Goal: Obtain resource: Download file/media

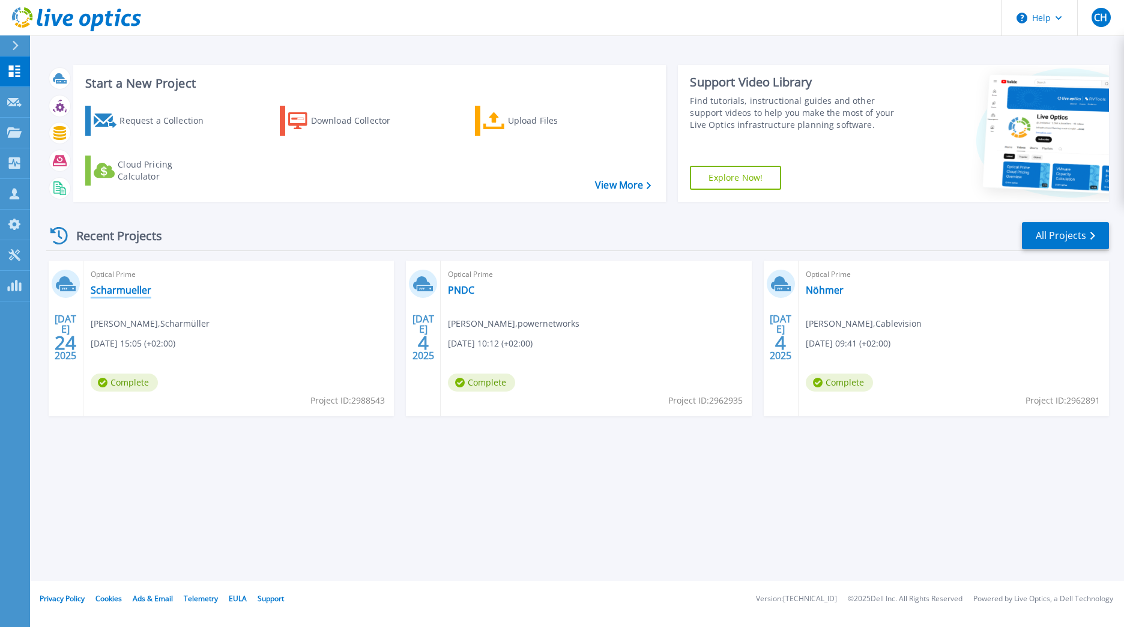
click at [123, 292] on link "Scharmueller" at bounding box center [121, 290] width 61 height 12
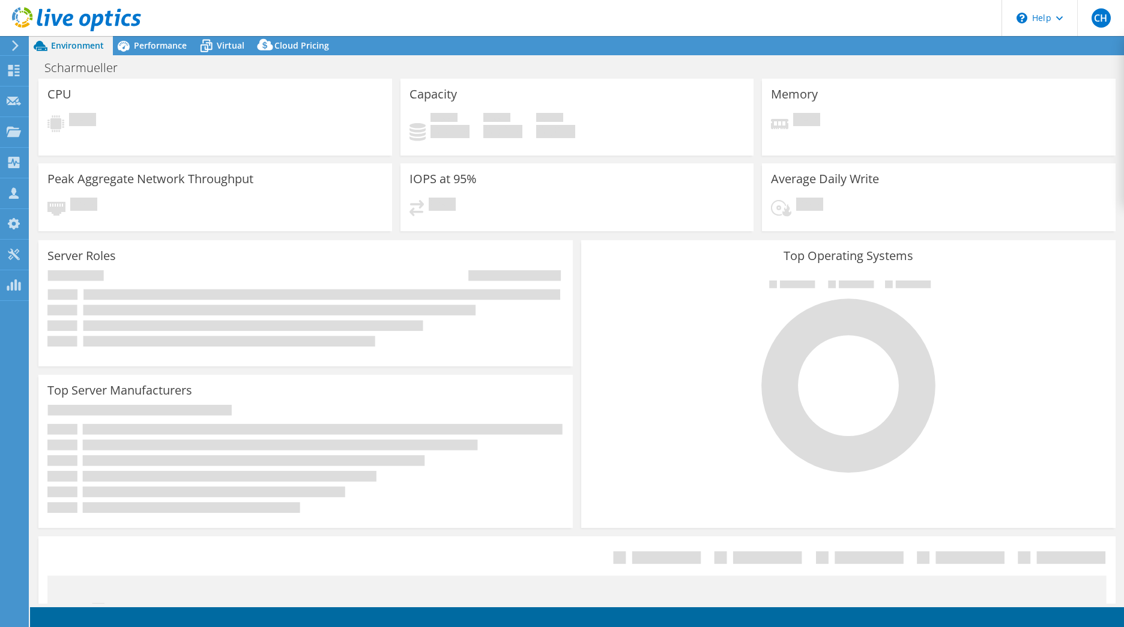
select select "USD"
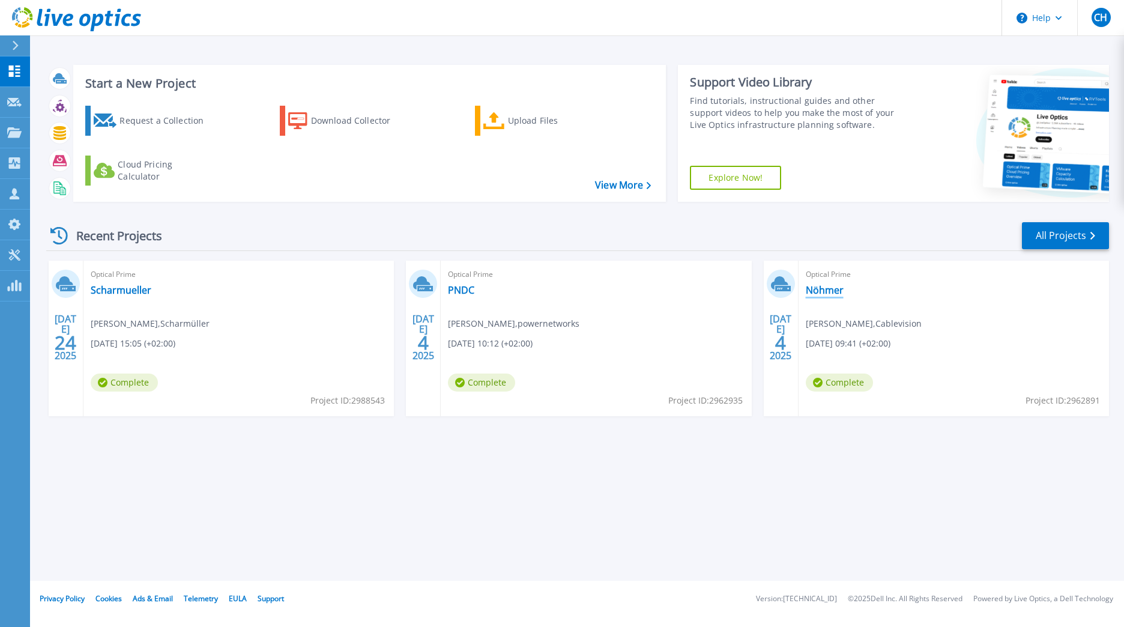
click at [811, 287] on link "Nöhmer" at bounding box center [825, 290] width 38 height 12
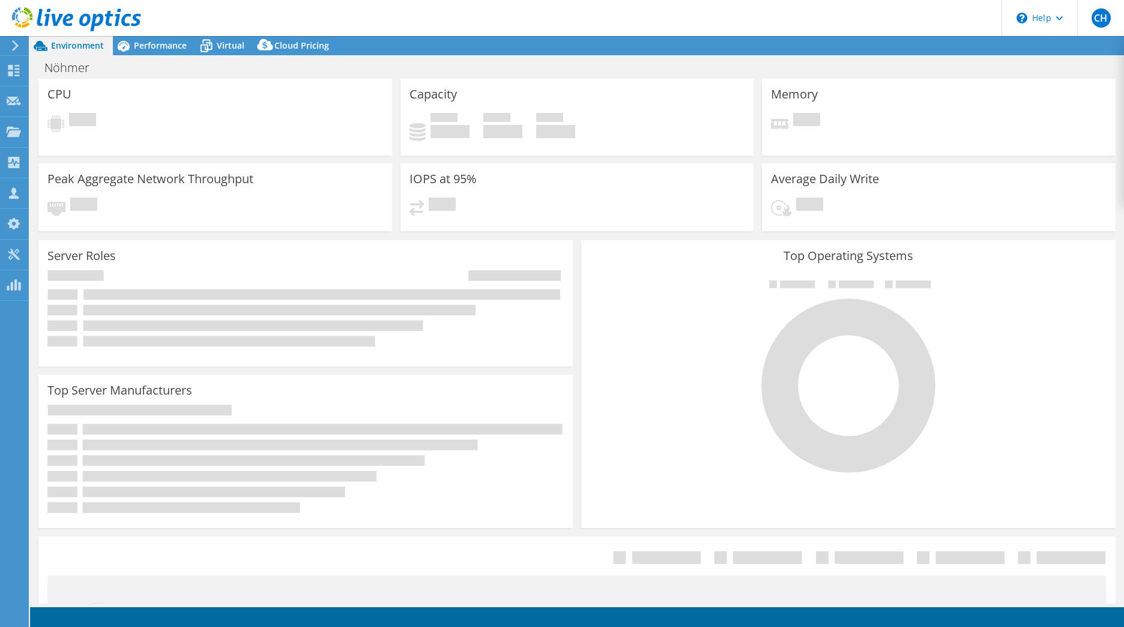
select select "EUFrankfurt"
select select "EUR"
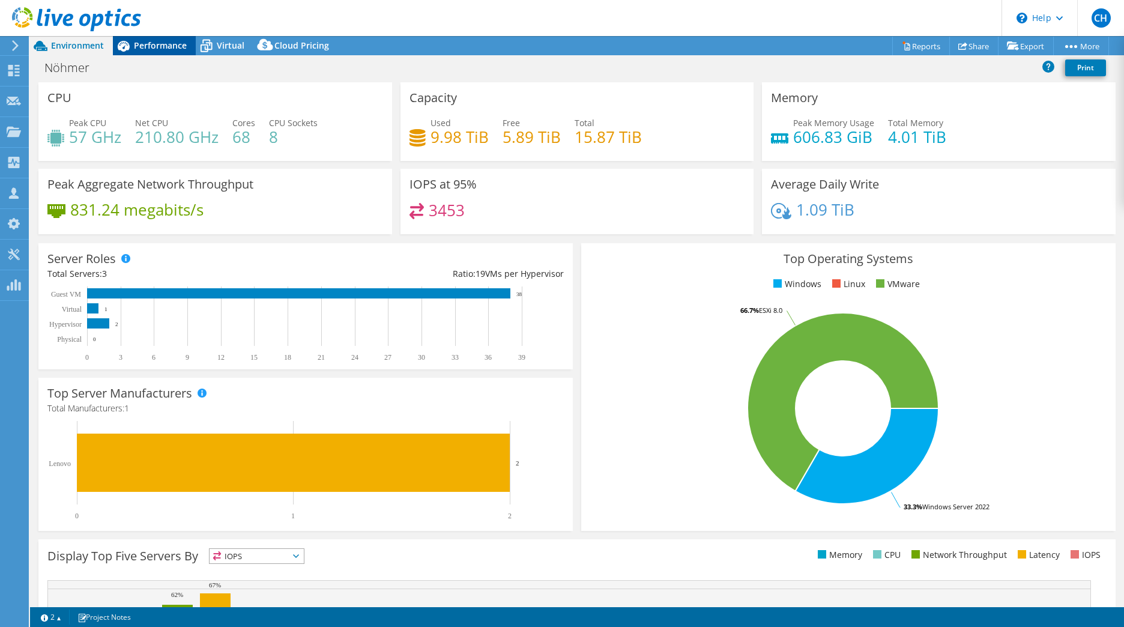
click at [151, 44] on span "Performance" at bounding box center [160, 45] width 53 height 11
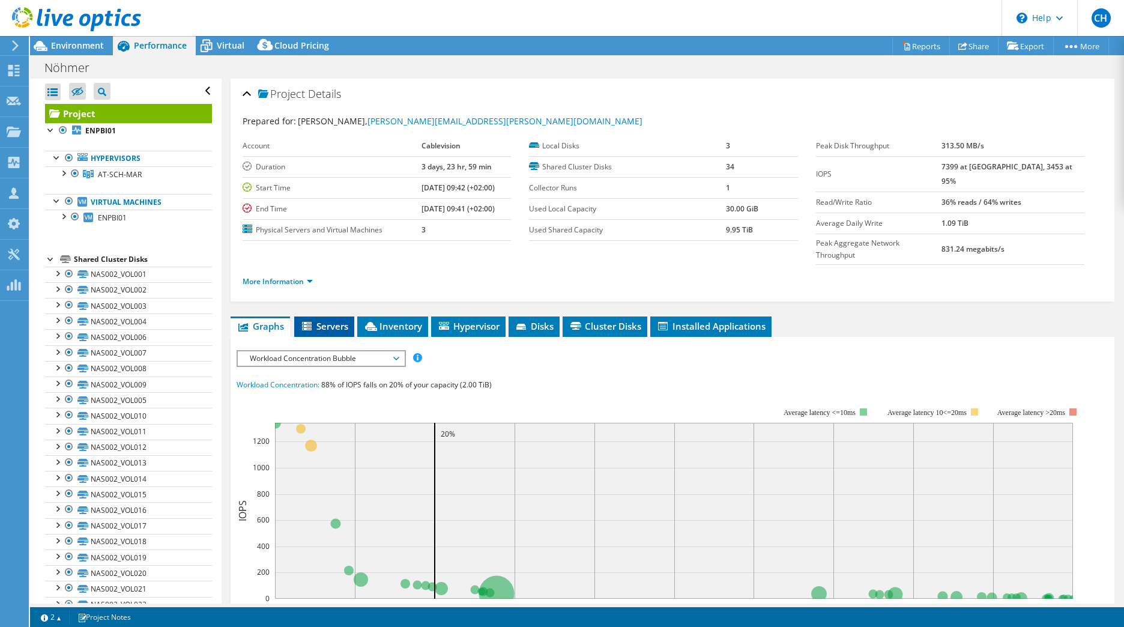
click at [314, 316] on li "Servers" at bounding box center [324, 326] width 60 height 20
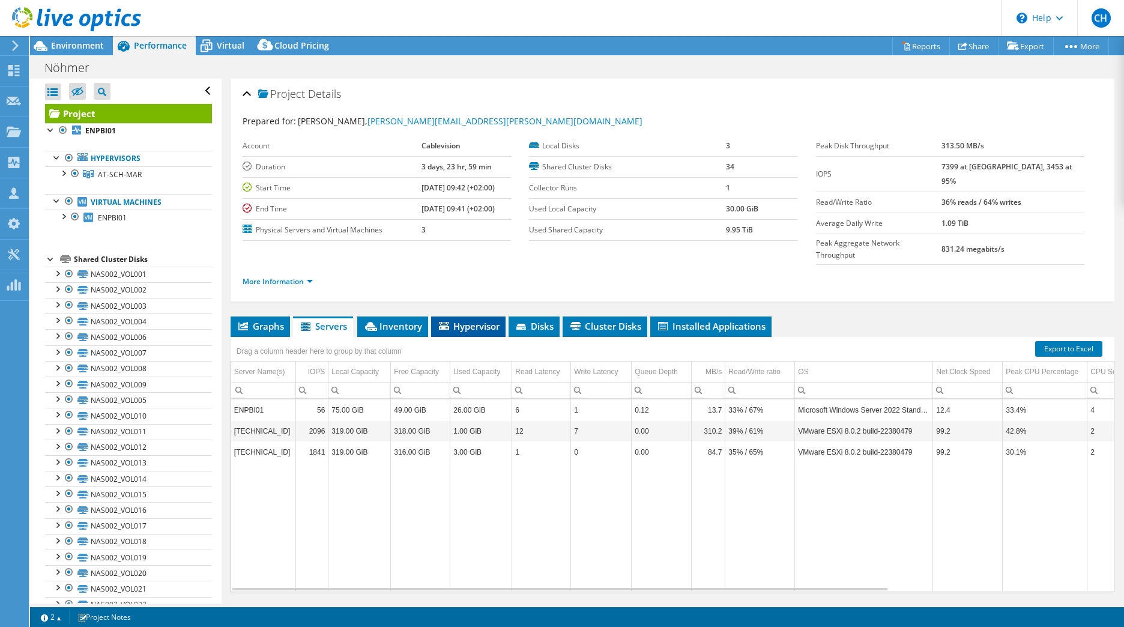
click at [454, 320] on span "Hypervisor" at bounding box center [468, 326] width 62 height 12
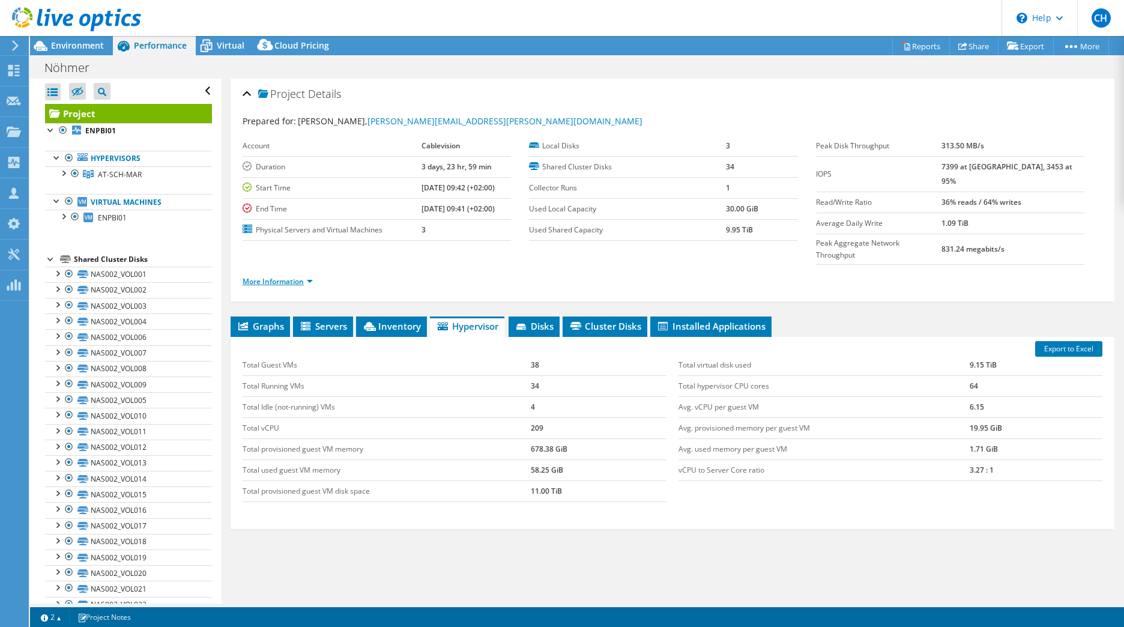
click at [283, 276] on link "More Information" at bounding box center [278, 281] width 70 height 10
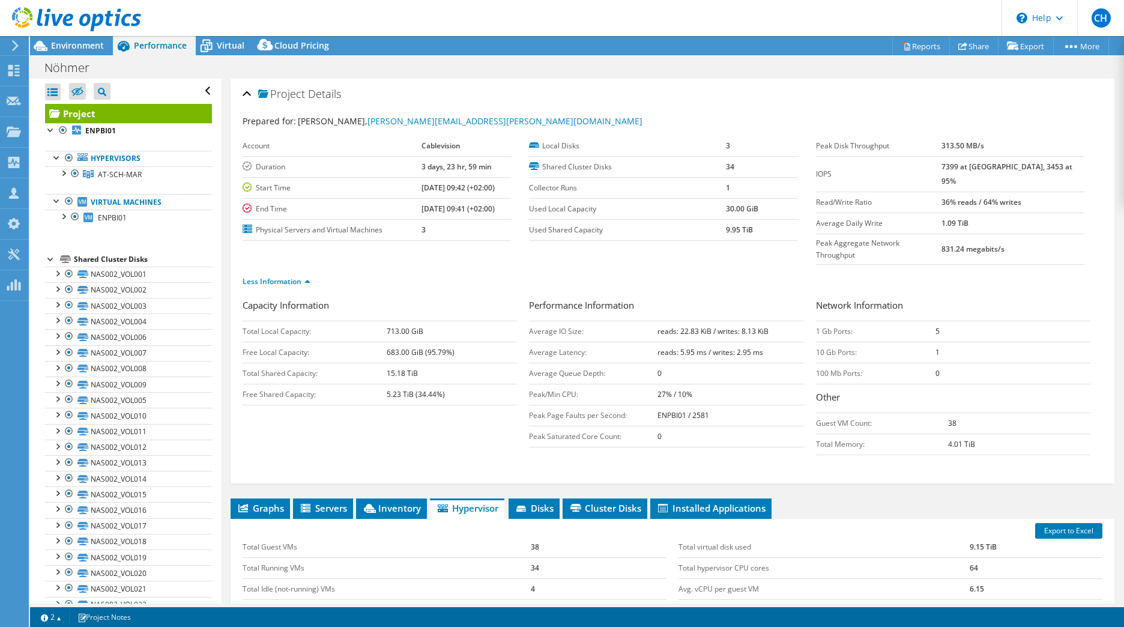
drag, startPoint x: 661, startPoint y: 371, endPoint x: 651, endPoint y: 368, distance: 10.5
click at [651, 384] on tr "Peak/Min CPU: 27% / 10%" at bounding box center [666, 394] width 274 height 21
click at [658, 389] on b "27% / 10%" at bounding box center [675, 394] width 35 height 10
click at [709, 384] on td "27% / 10%" at bounding box center [731, 394] width 146 height 21
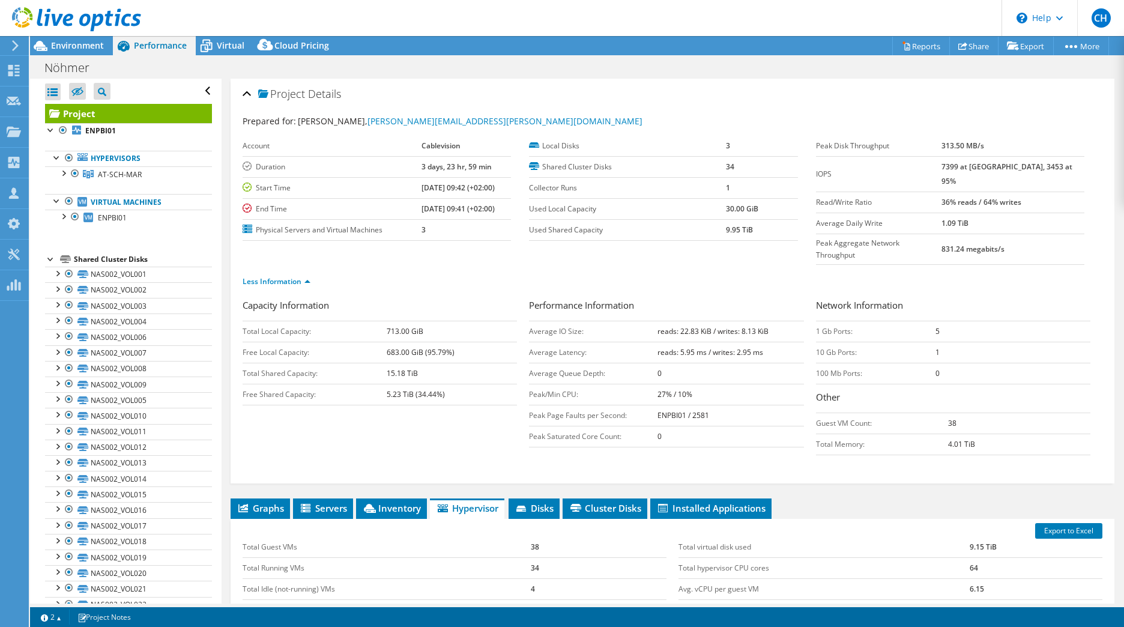
drag, startPoint x: 709, startPoint y: 374, endPoint x: 641, endPoint y: 374, distance: 67.3
click at [641, 384] on tr "Peak/Min CPU: 27% / 10%" at bounding box center [666, 394] width 274 height 21
click at [50, 130] on div at bounding box center [51, 129] width 12 height 12
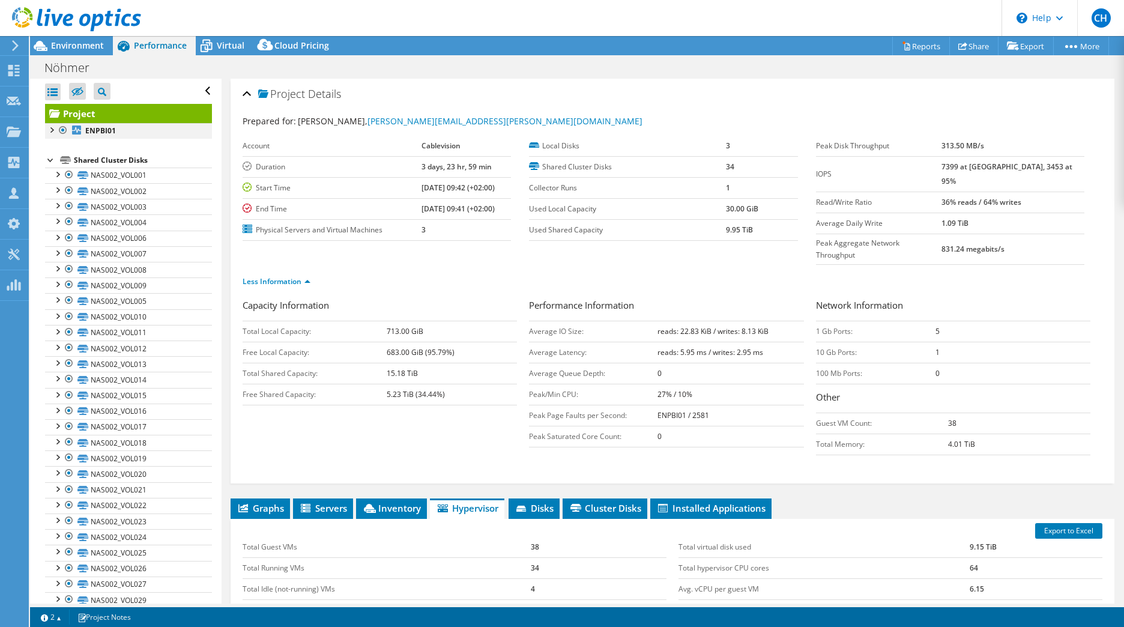
click at [53, 132] on div at bounding box center [51, 129] width 12 height 12
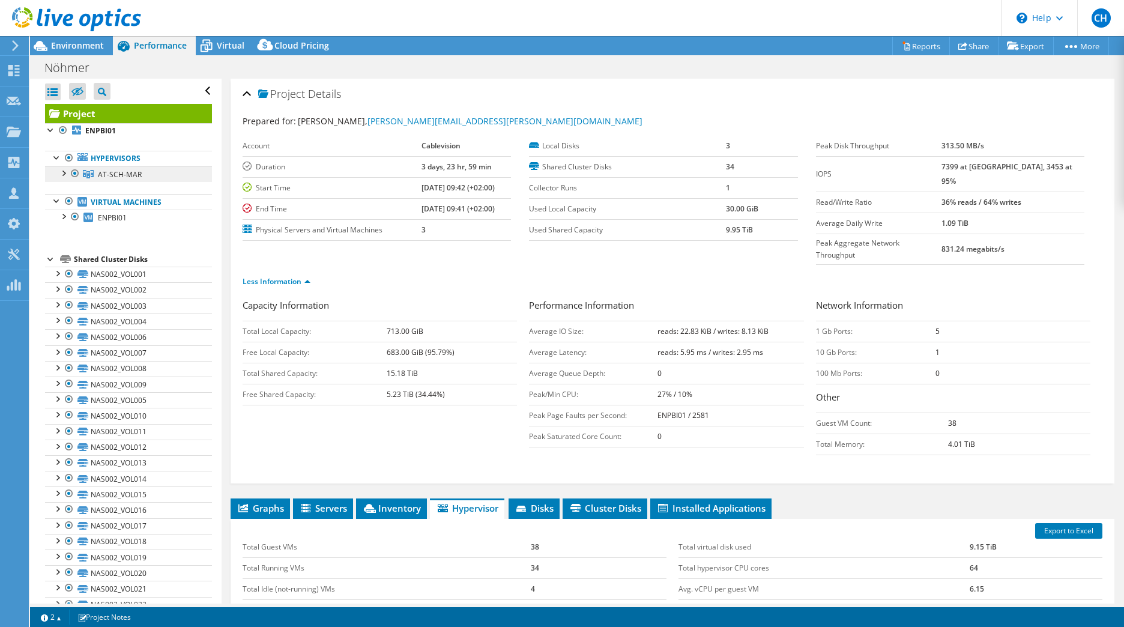
click at [107, 174] on span "AT-SCH-MAR" at bounding box center [120, 174] width 44 height 10
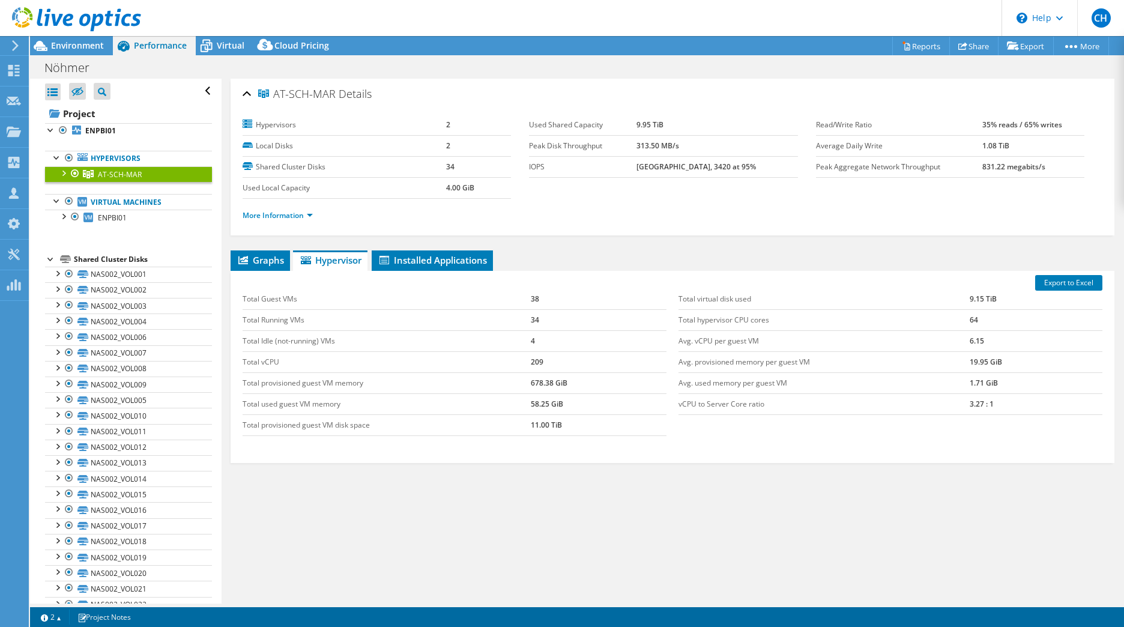
click at [62, 175] on div at bounding box center [63, 172] width 12 height 12
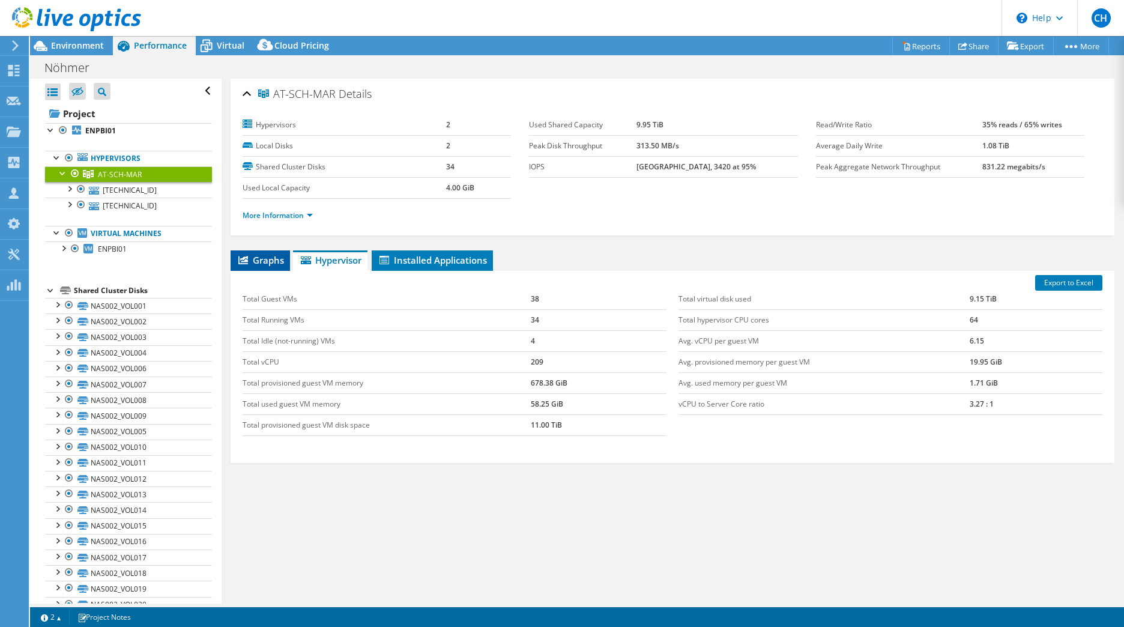
click at [246, 256] on icon at bounding box center [243, 260] width 10 height 8
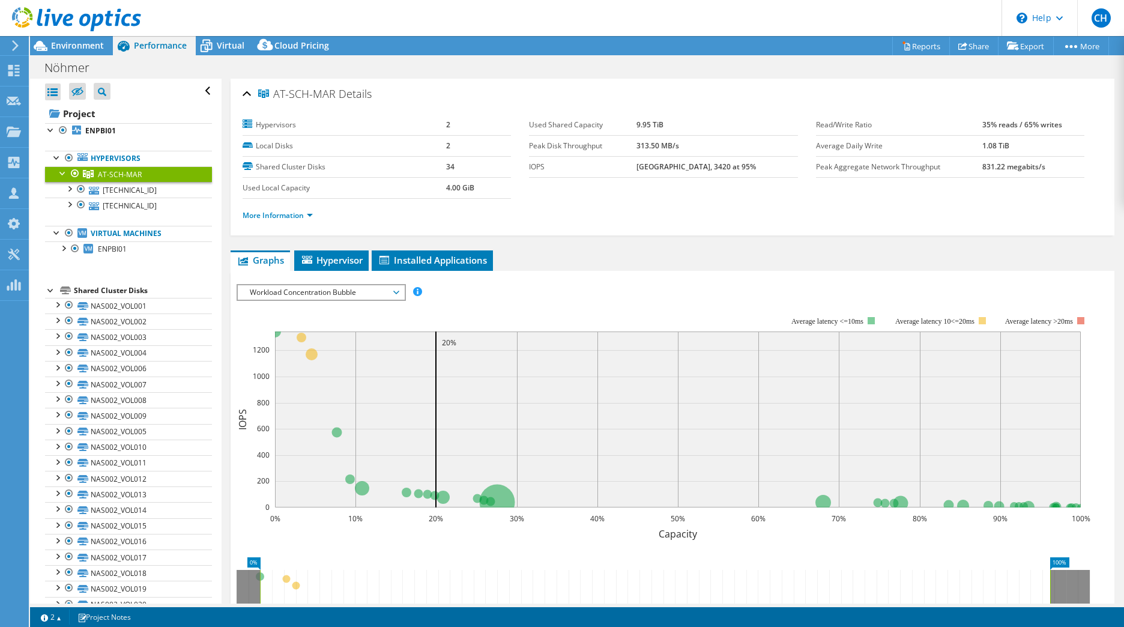
click at [391, 291] on span "Workload Concentration Bubble" at bounding box center [321, 292] width 154 height 14
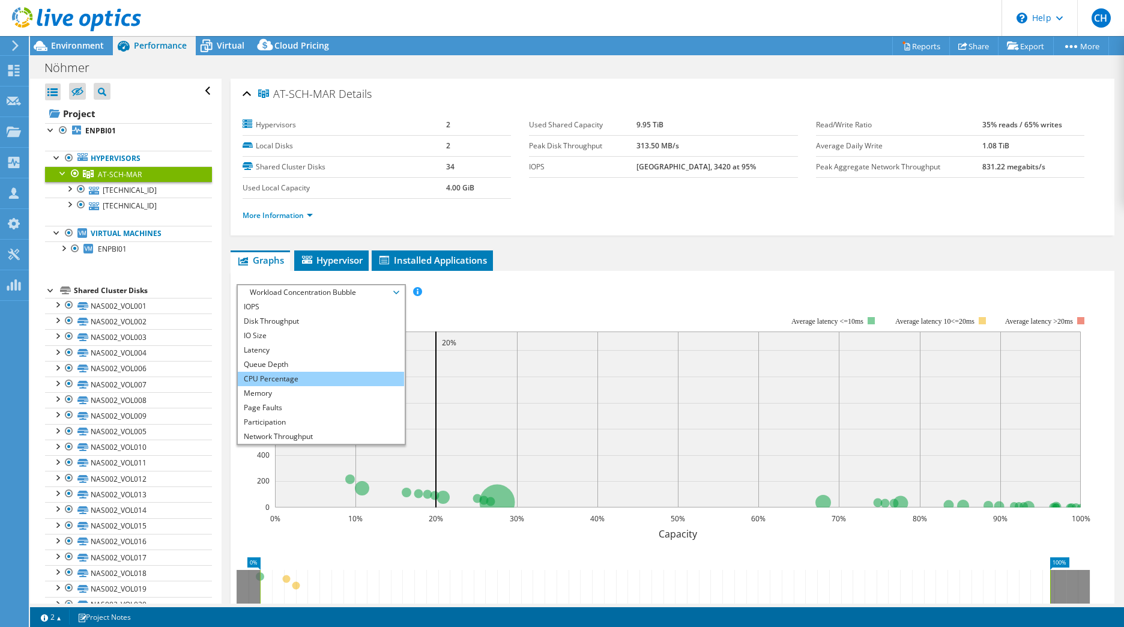
click at [279, 377] on li "CPU Percentage" at bounding box center [321, 379] width 166 height 14
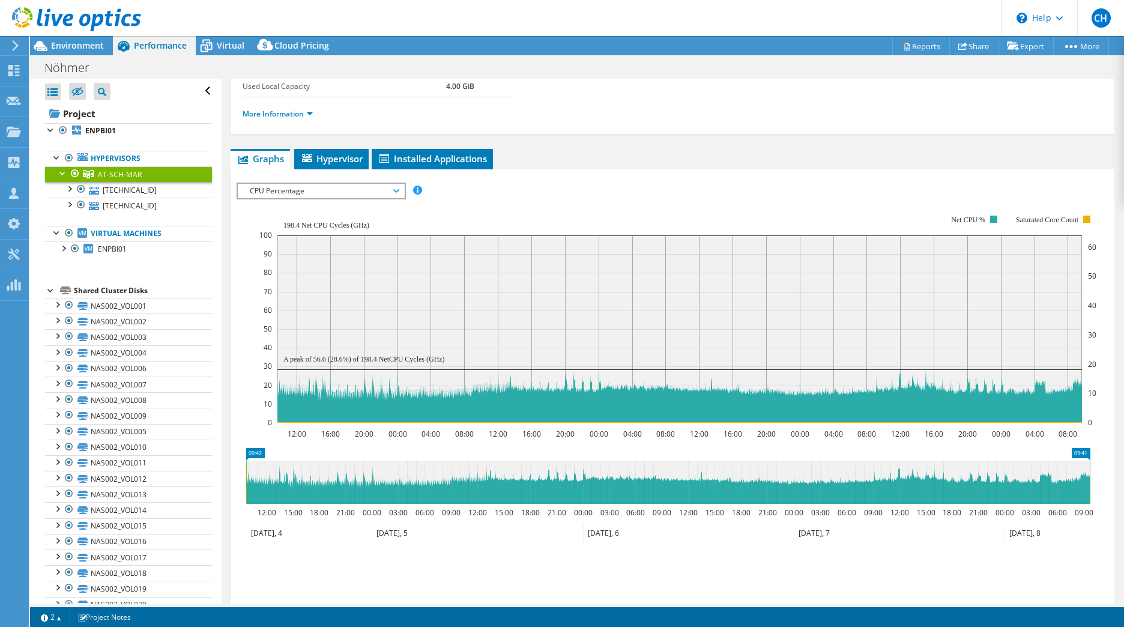
scroll to position [120, 0]
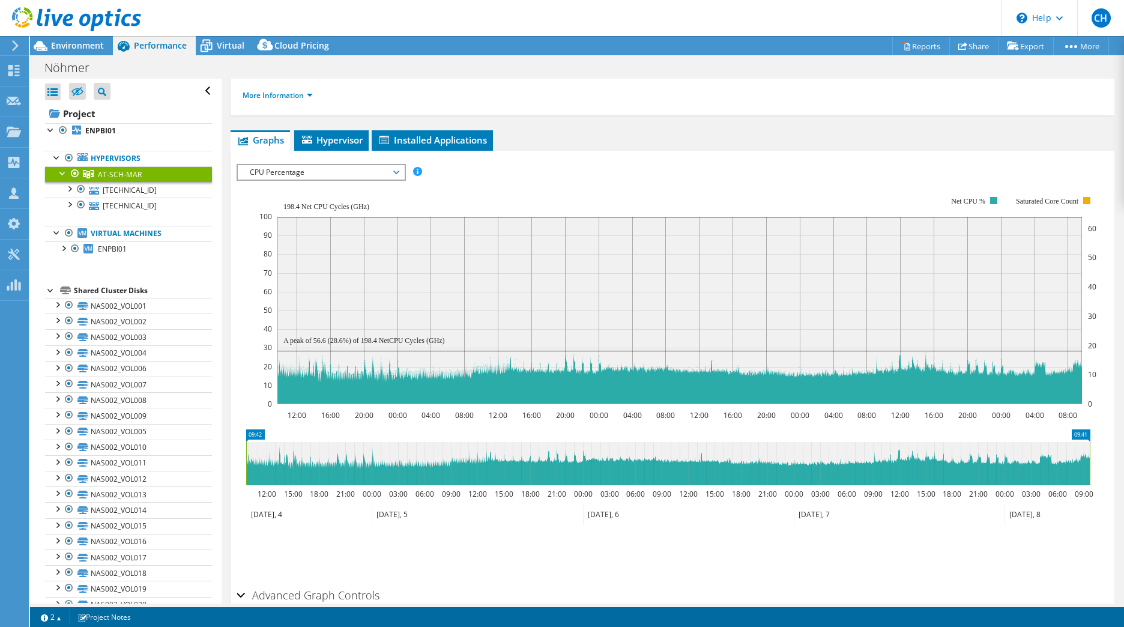
click at [348, 172] on span "CPU Percentage" at bounding box center [321, 172] width 154 height 14
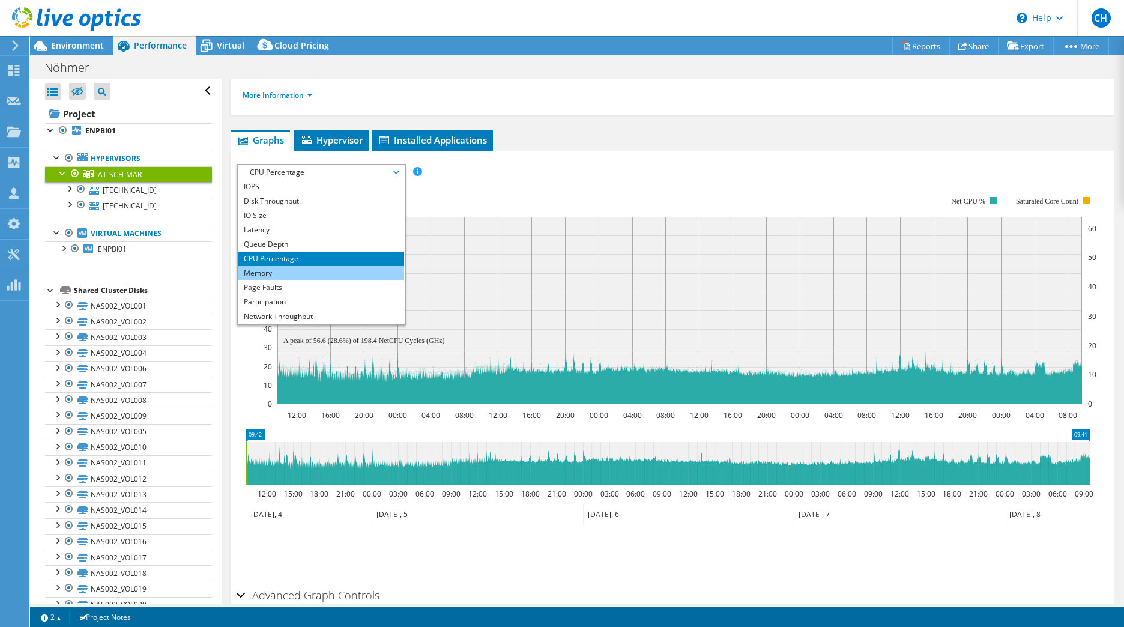
click at [287, 273] on li "Memory" at bounding box center [321, 273] width 166 height 14
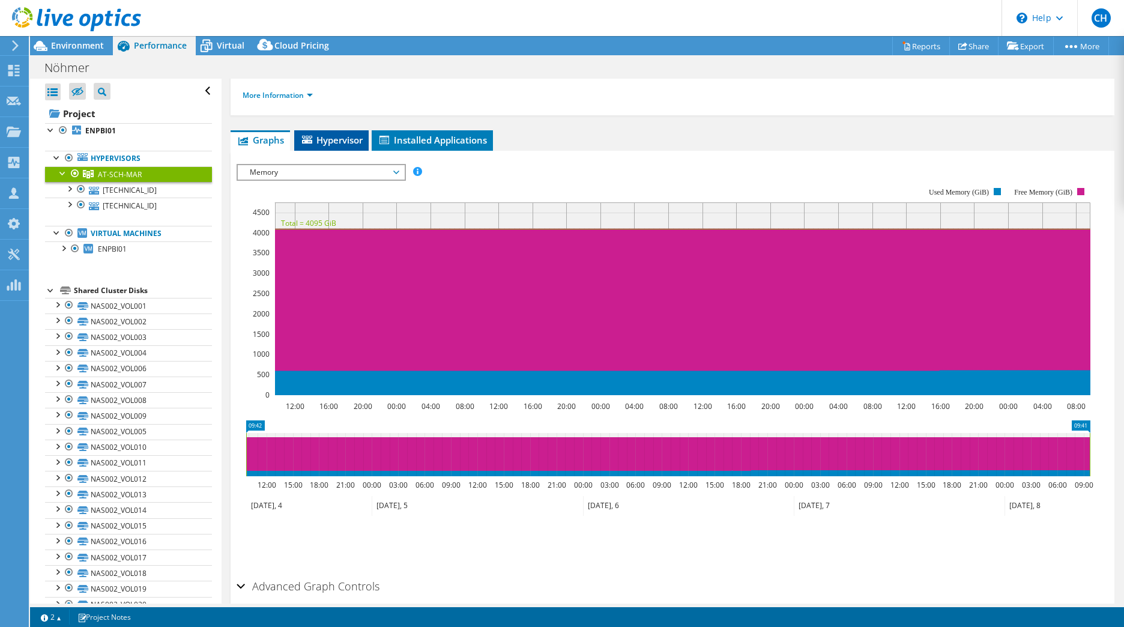
click at [327, 137] on span "Hypervisor" at bounding box center [331, 140] width 62 height 12
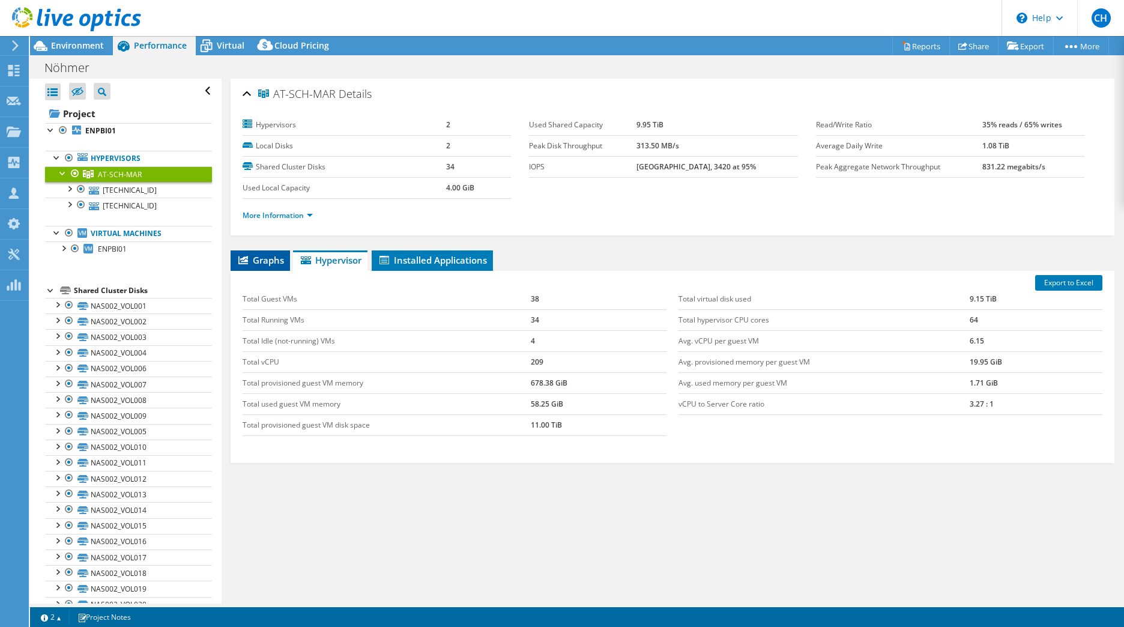
click at [260, 261] on span "Graphs" at bounding box center [260, 260] width 47 height 12
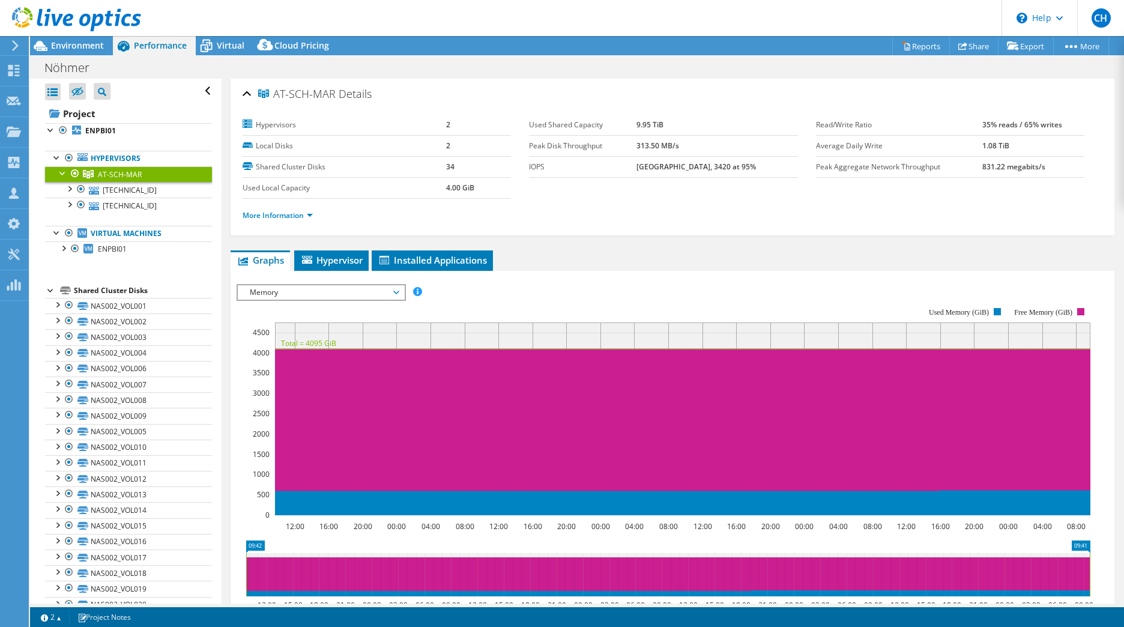
click at [271, 291] on span "Memory" at bounding box center [321, 292] width 154 height 14
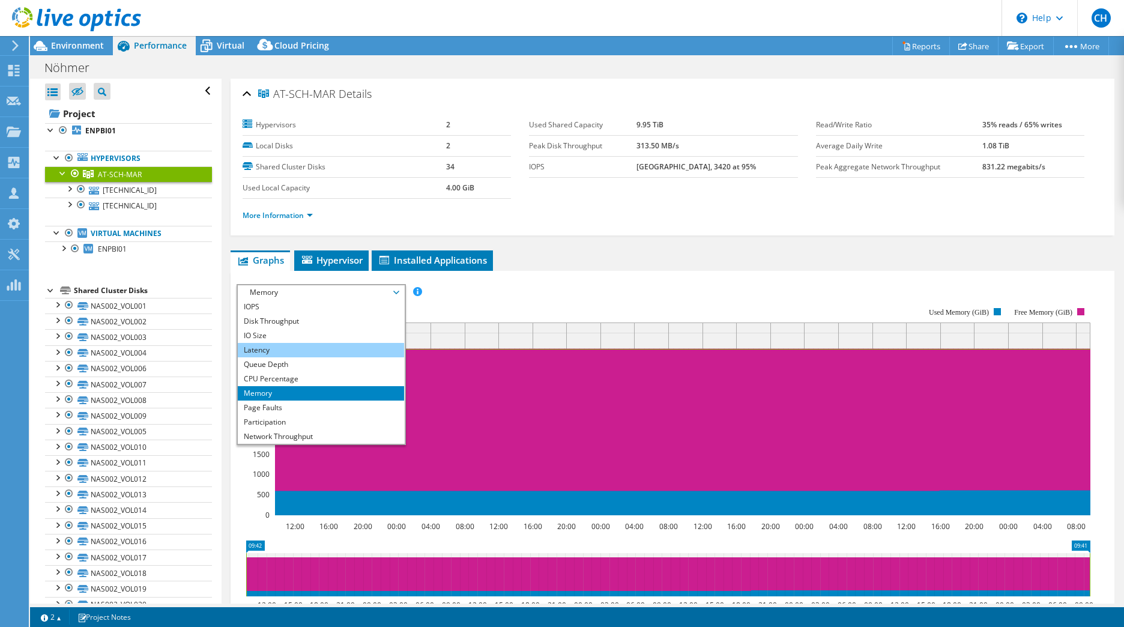
click at [279, 352] on li "Latency" at bounding box center [321, 350] width 166 height 14
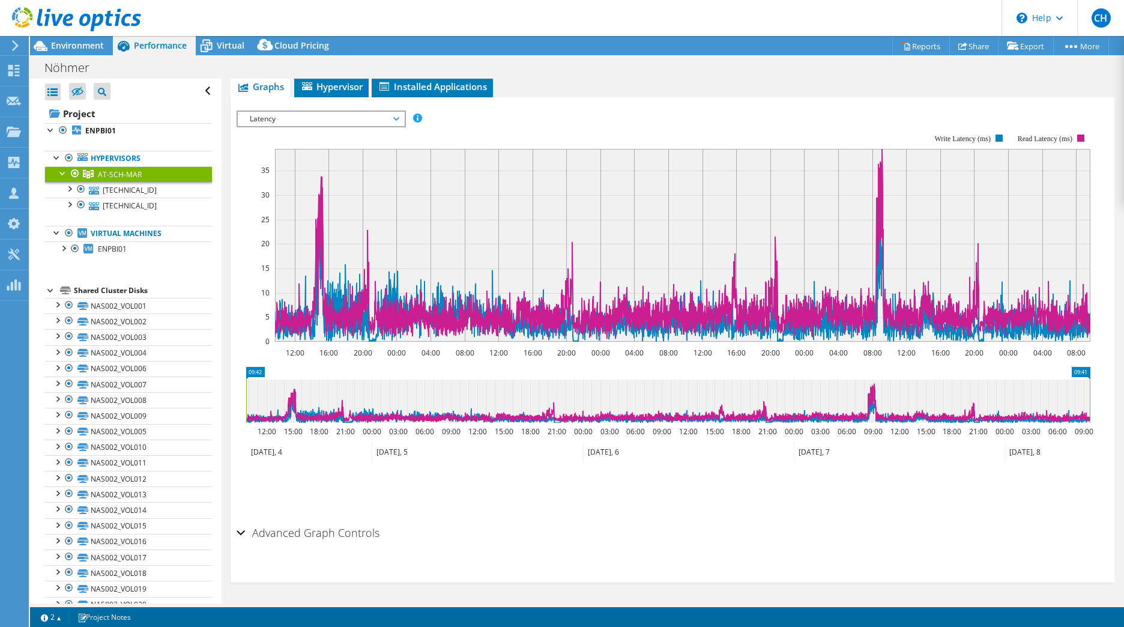
scroll to position [53, 0]
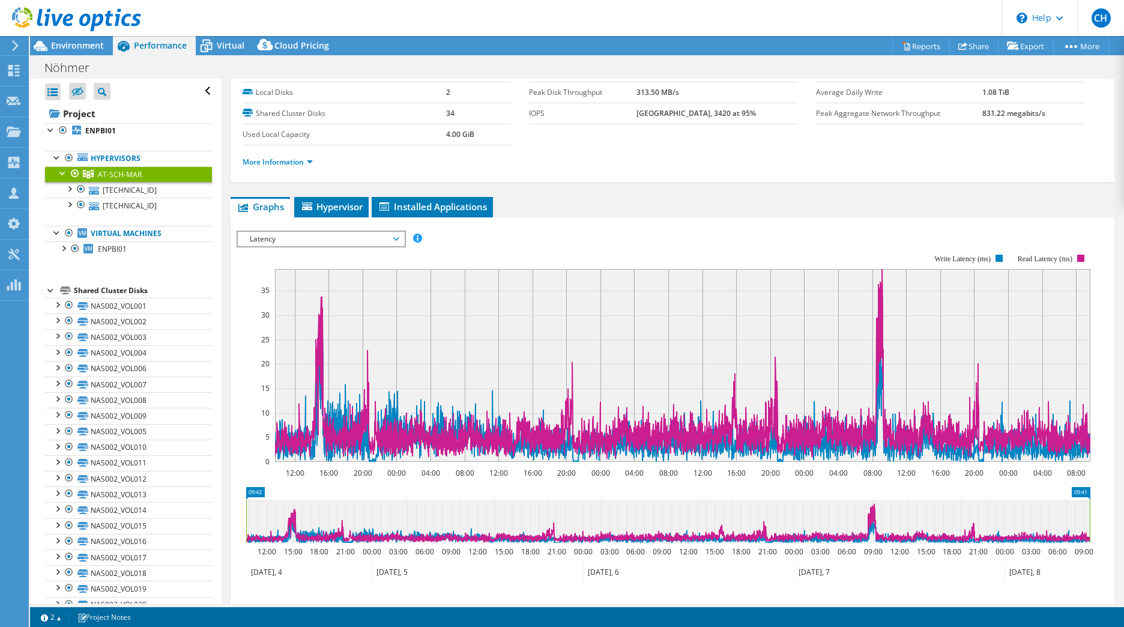
click at [379, 235] on span "Latency" at bounding box center [321, 239] width 154 height 14
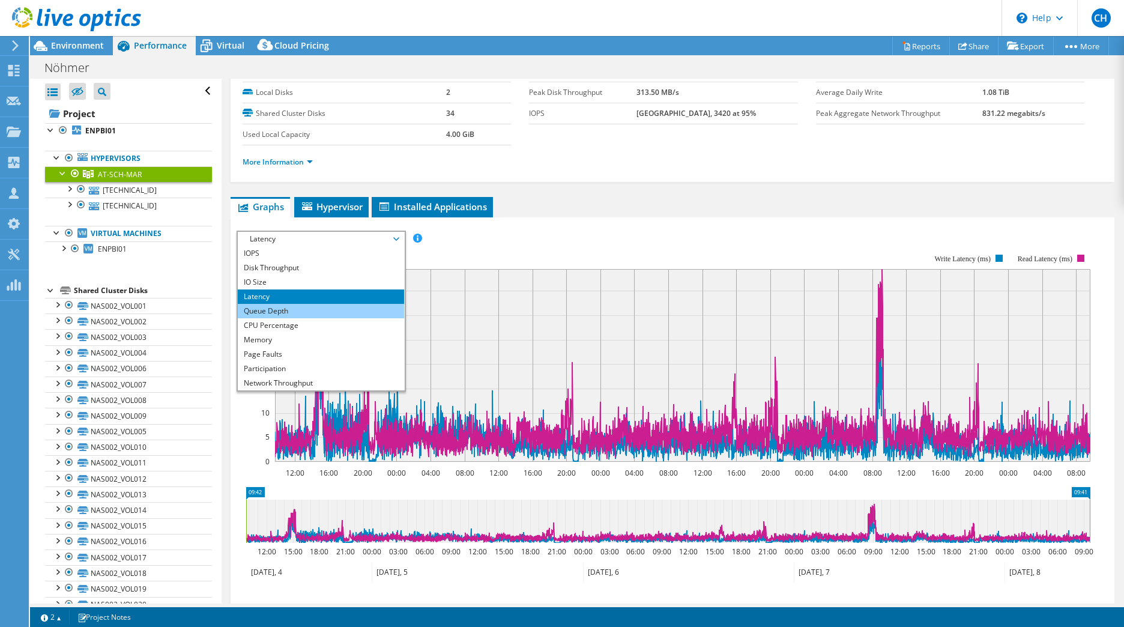
click at [339, 309] on li "Queue Depth" at bounding box center [321, 311] width 166 height 14
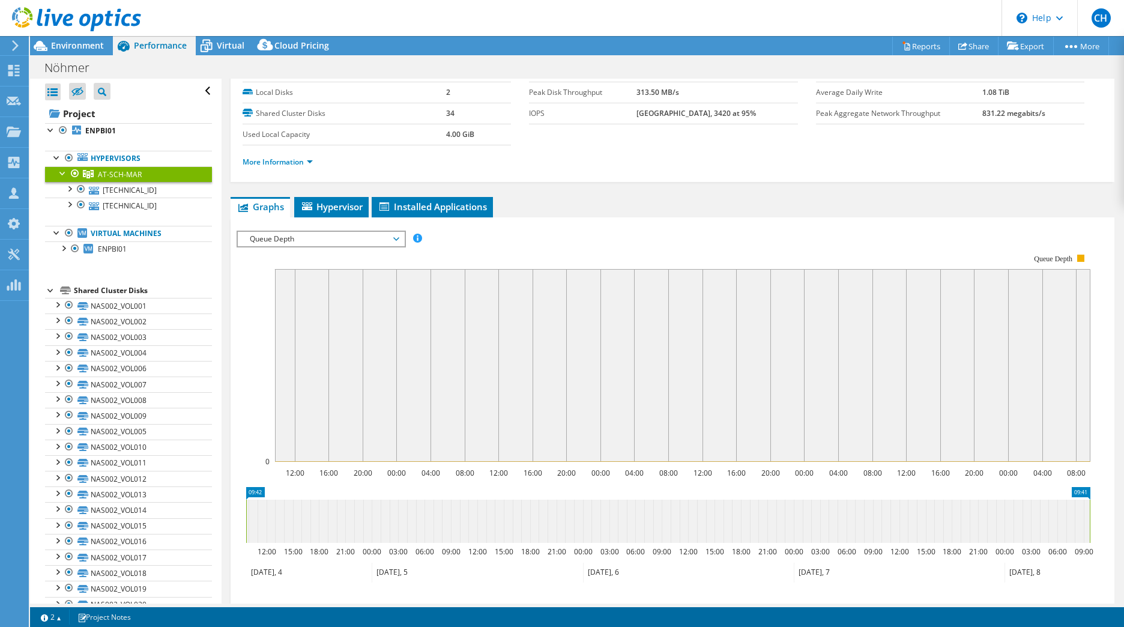
click at [396, 240] on span "Queue Depth" at bounding box center [321, 239] width 154 height 14
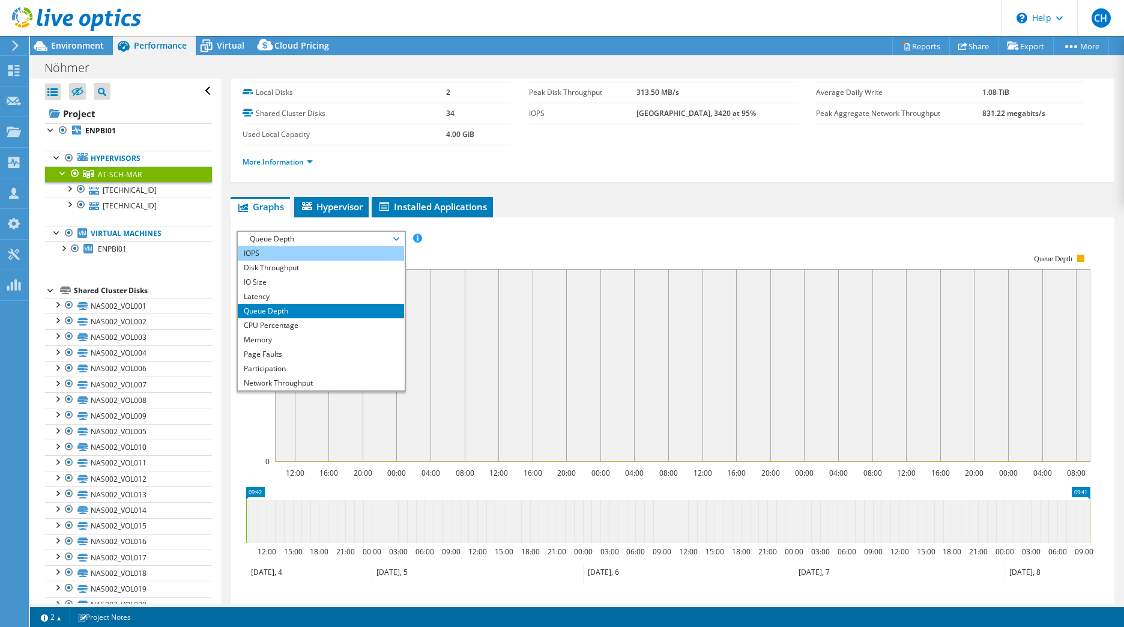
click at [322, 257] on li "IOPS" at bounding box center [321, 253] width 166 height 14
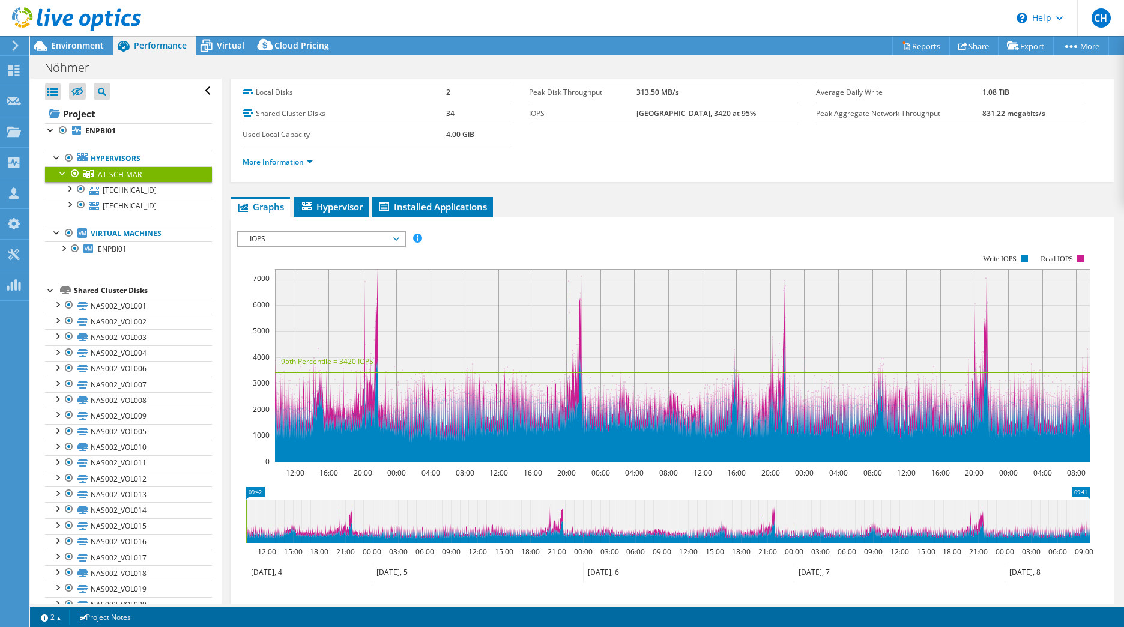
click at [394, 240] on span "IOPS" at bounding box center [321, 239] width 154 height 14
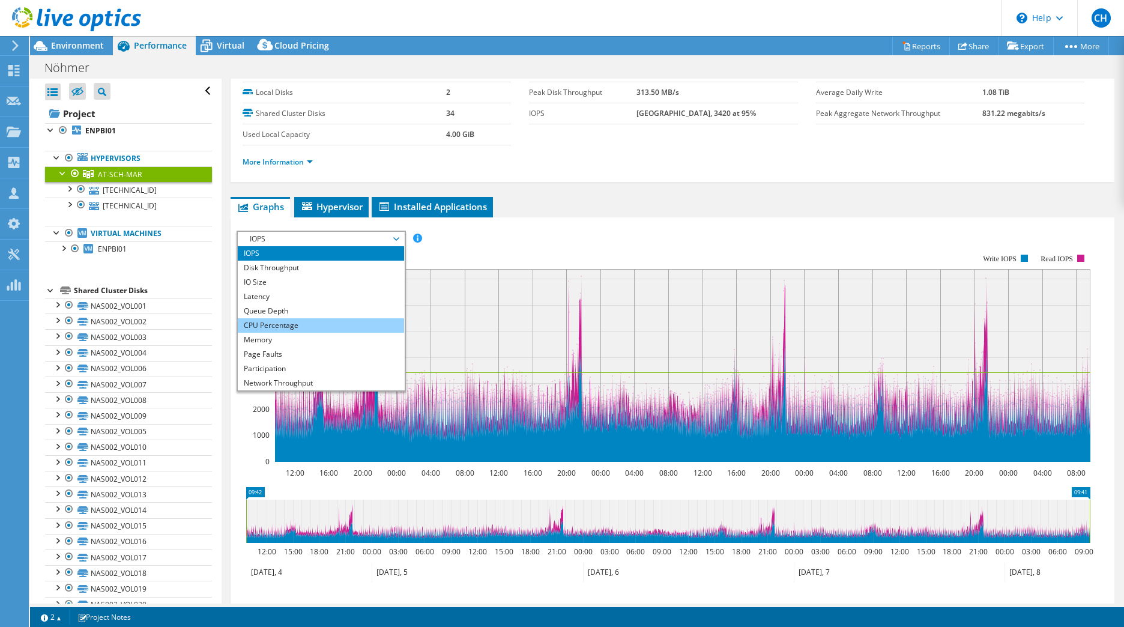
click at [309, 324] on li "CPU Percentage" at bounding box center [321, 325] width 166 height 14
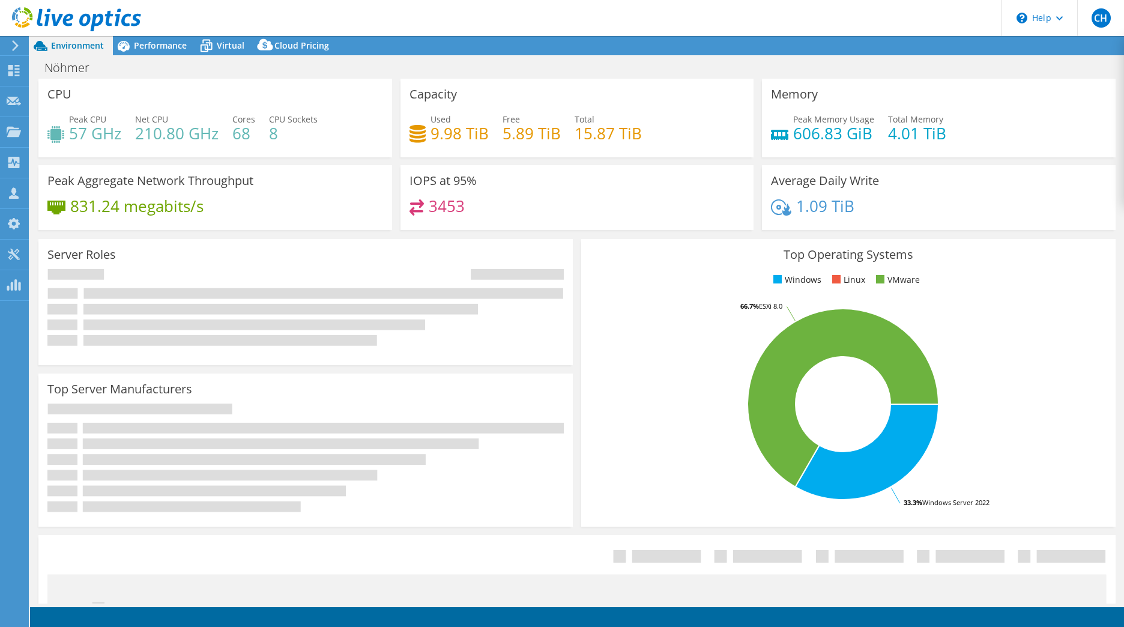
select select "EUFrankfurt"
select select "EUR"
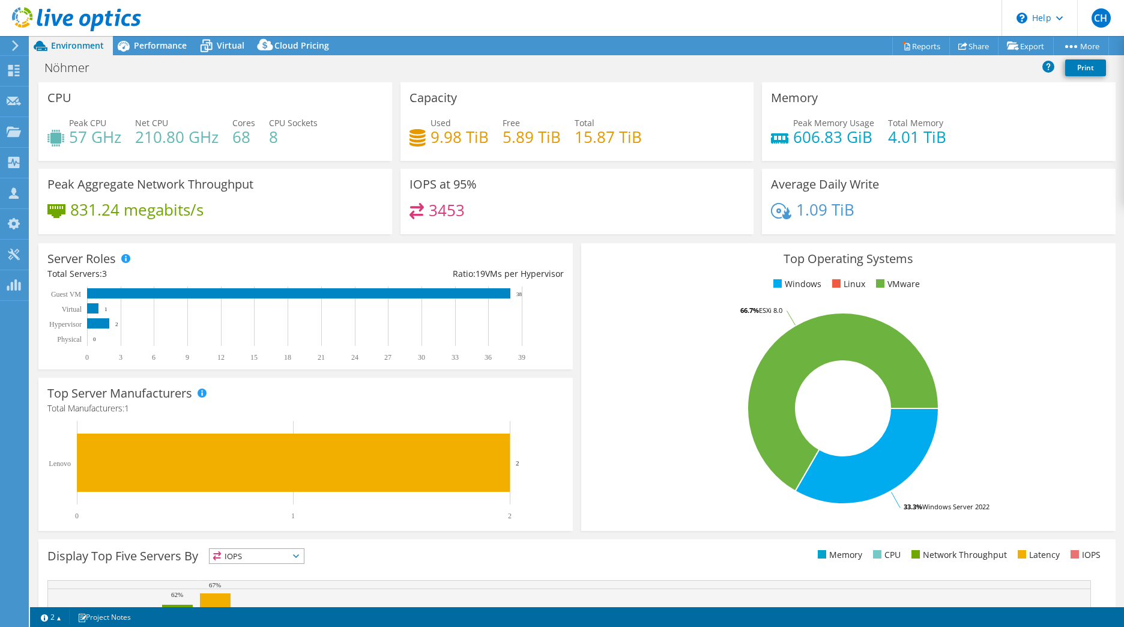
scroll to position [175, 0]
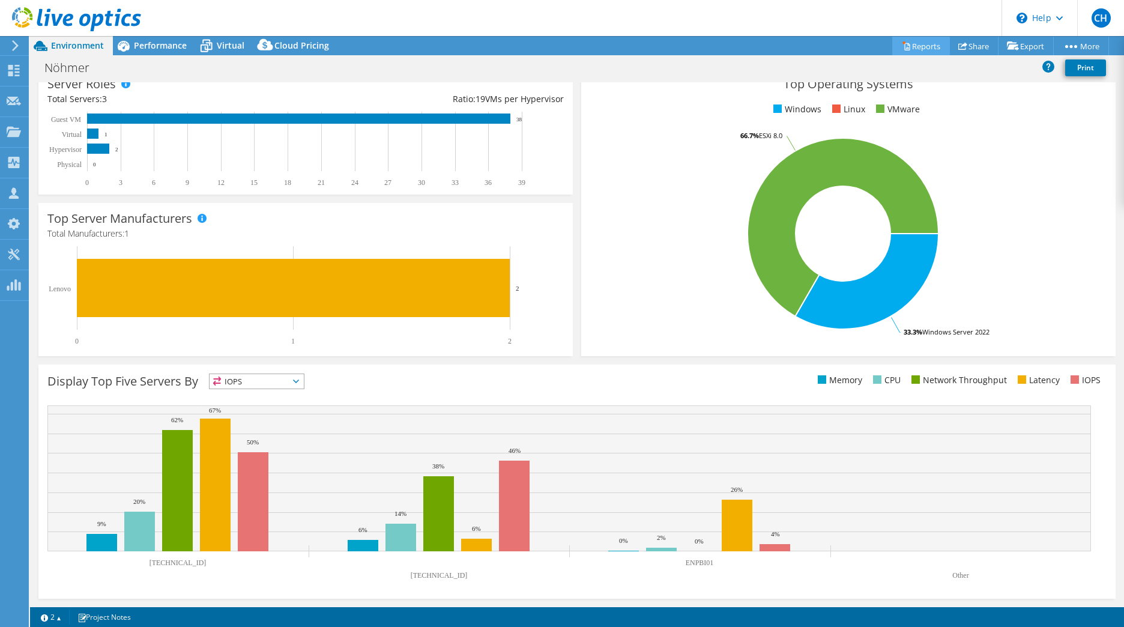
click at [922, 45] on link "Reports" at bounding box center [921, 46] width 58 height 19
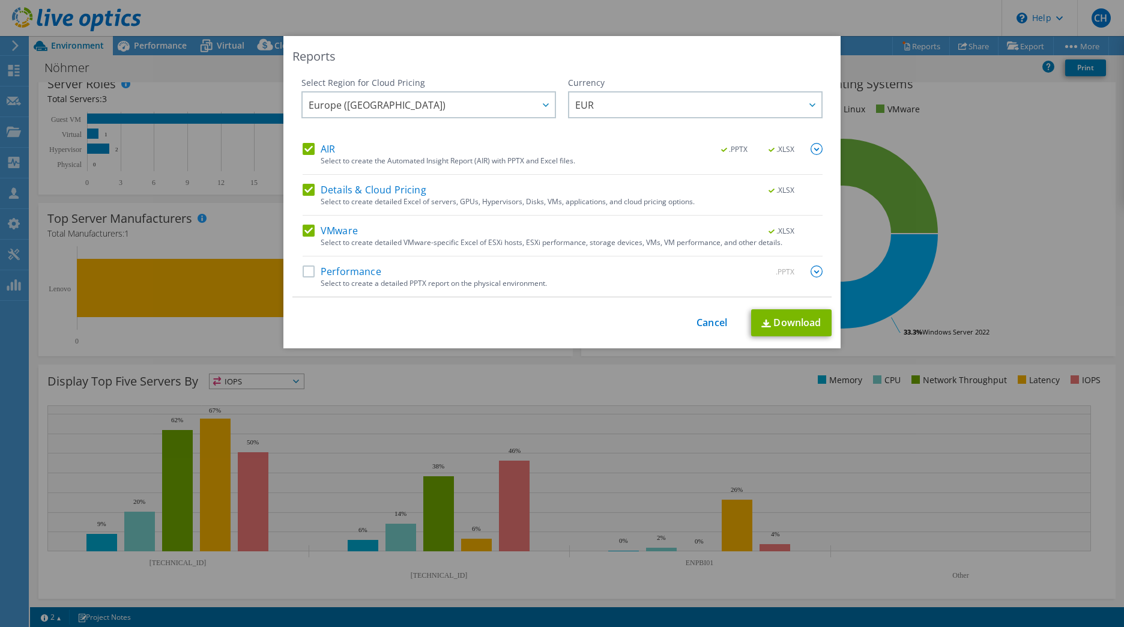
click at [305, 273] on label "Performance" at bounding box center [342, 271] width 79 height 12
click at [0, 0] on input "Performance" at bounding box center [0, 0] width 0 height 0
click at [811, 276] on img at bounding box center [817, 271] width 12 height 12
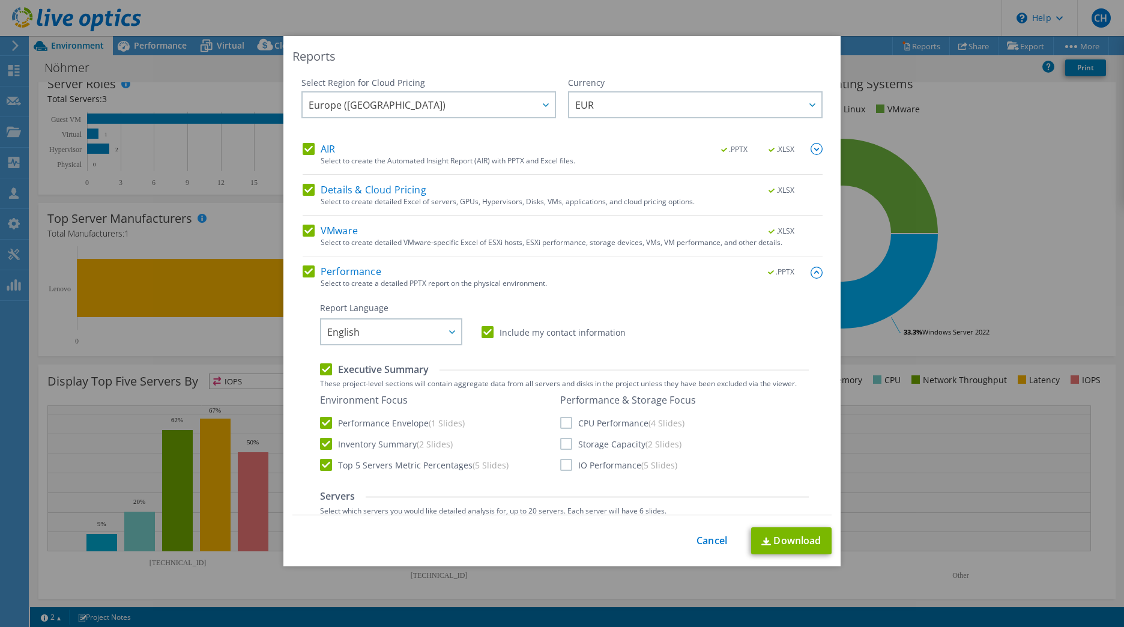
click at [567, 417] on label "CPU Performance (4 Slides)" at bounding box center [622, 423] width 124 height 12
click at [0, 0] on input "CPU Performance (4 Slides)" at bounding box center [0, 0] width 0 height 0
click at [560, 443] on label "Storage Capacity (2 Slides)" at bounding box center [620, 444] width 121 height 12
click at [0, 0] on input "Storage Capacity (2 Slides)" at bounding box center [0, 0] width 0 height 0
click at [560, 468] on label "IO Performance (5 Slides)" at bounding box center [618, 465] width 117 height 12
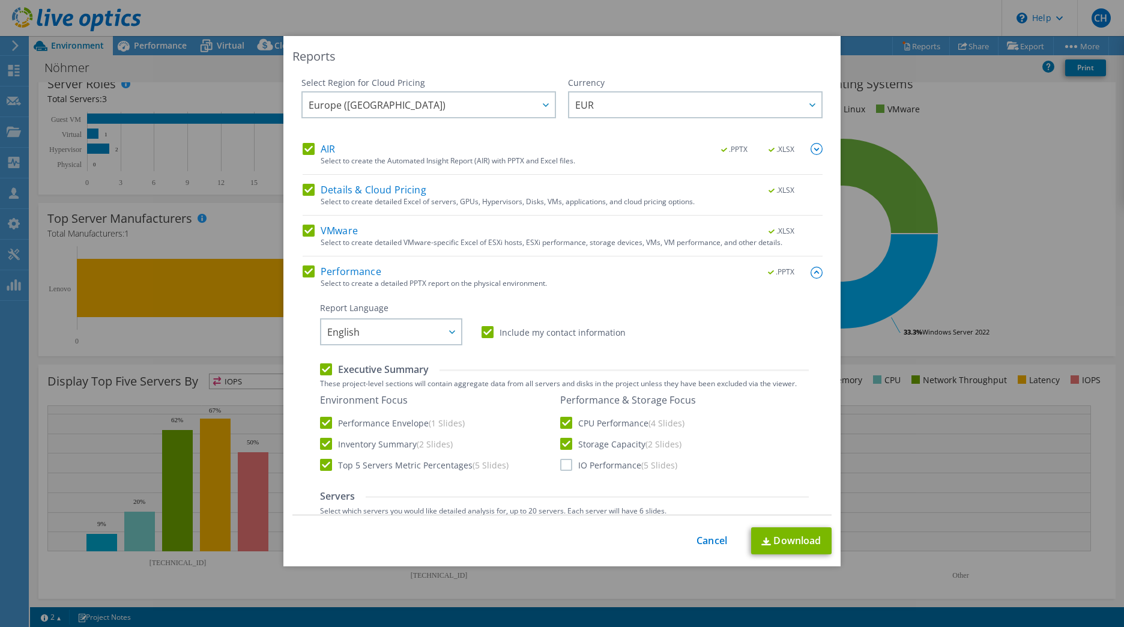
click at [0, 0] on input "IO Performance (5 Slides)" at bounding box center [0, 0] width 0 height 0
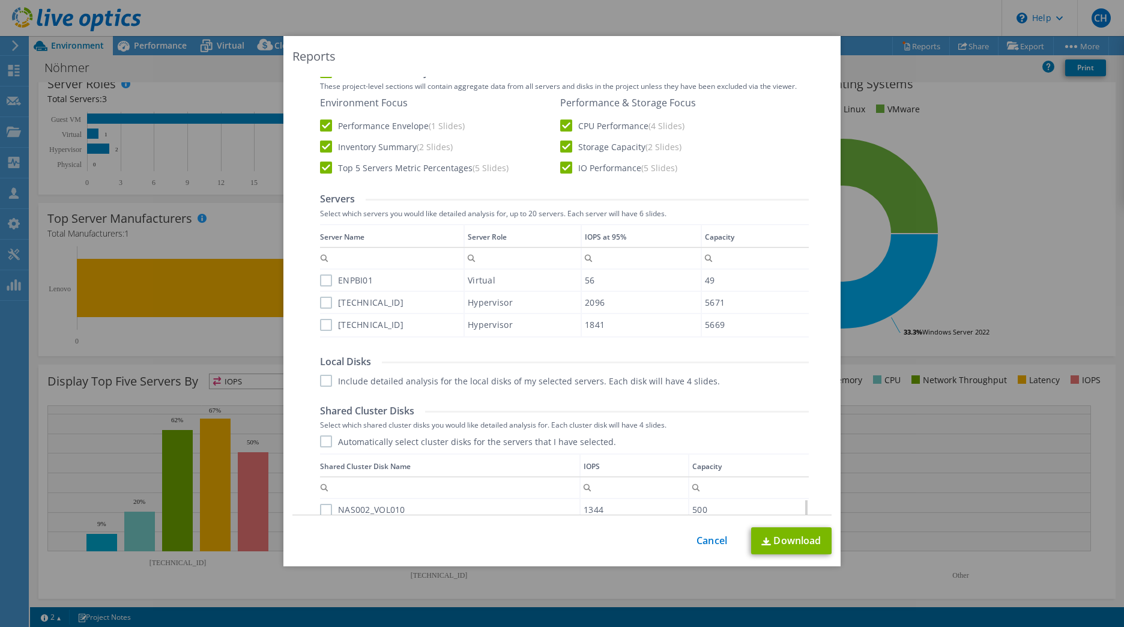
scroll to position [300, 0]
click at [321, 302] on label "192.168.95.112" at bounding box center [361, 300] width 83 height 12
click at [0, 0] on input "192.168.95.112" at bounding box center [0, 0] width 0 height 0
click at [320, 320] on div "Server Name Server Role IOPS at 95% Capacity ENPBI01 Virtual 56 49 192.168.95.1…" at bounding box center [564, 277] width 489 height 113
drag, startPoint x: 318, startPoint y: 320, endPoint x: 333, endPoint y: 324, distance: 16.2
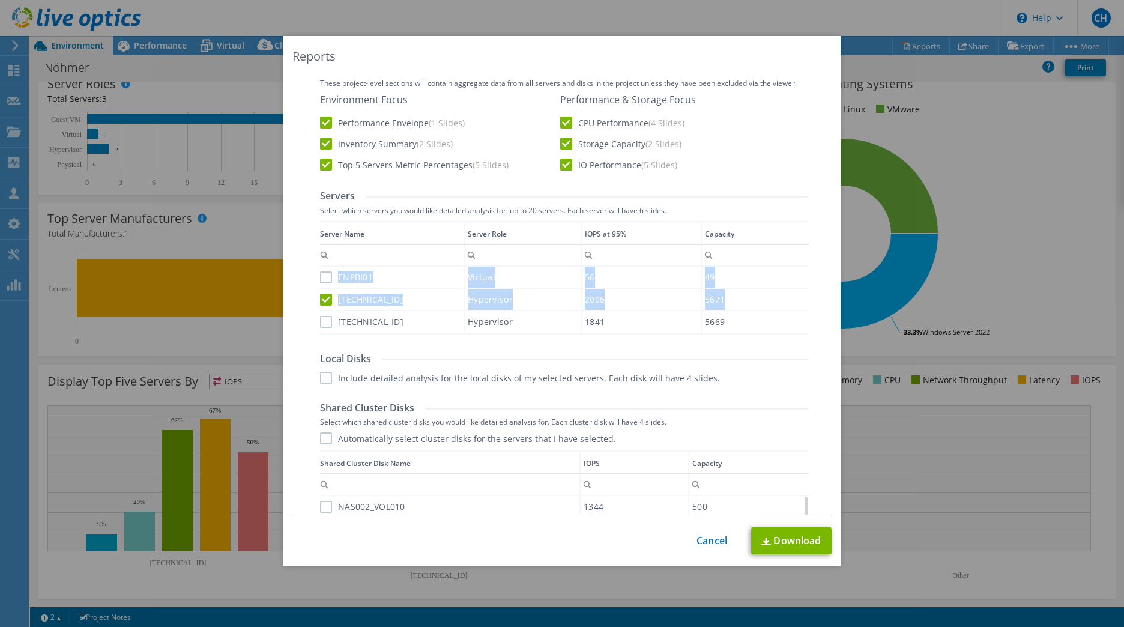
click at [322, 319] on label "192.168.95.110" at bounding box center [361, 322] width 83 height 12
click at [0, 0] on input "192.168.95.110" at bounding box center [0, 0] width 0 height 0
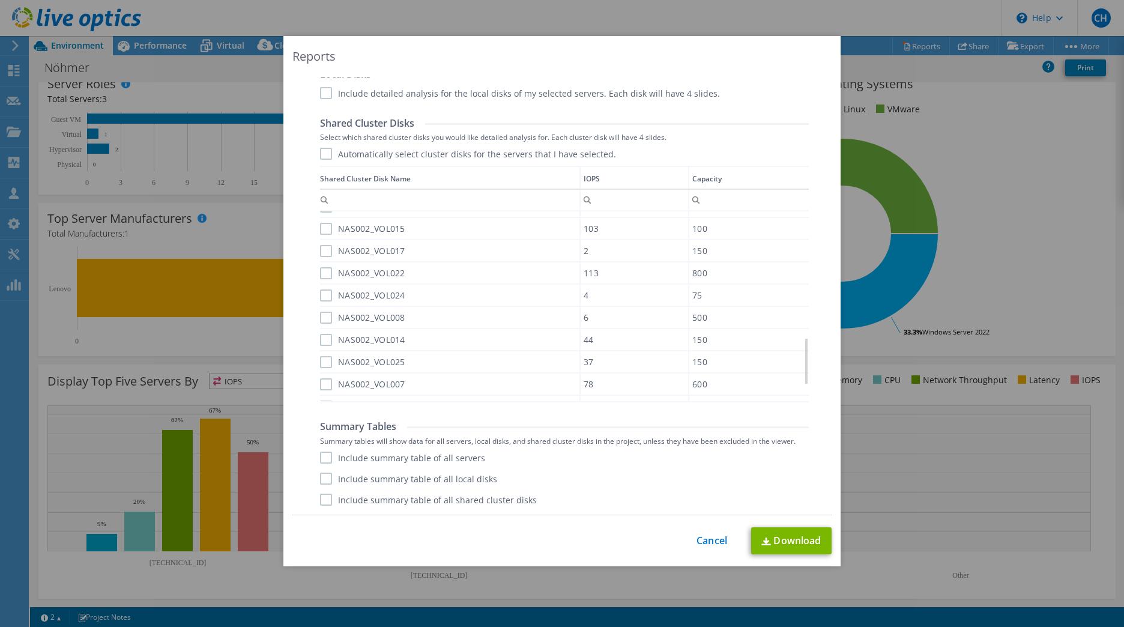
scroll to position [569, 0]
click at [320, 459] on label "Include summary table of all servers" at bounding box center [402, 458] width 165 height 12
click at [0, 0] on input "Include summary table of all servers" at bounding box center [0, 0] width 0 height 0
click at [800, 538] on link "Download" at bounding box center [791, 540] width 80 height 27
click at [701, 535] on link "Cancel" at bounding box center [712, 540] width 31 height 11
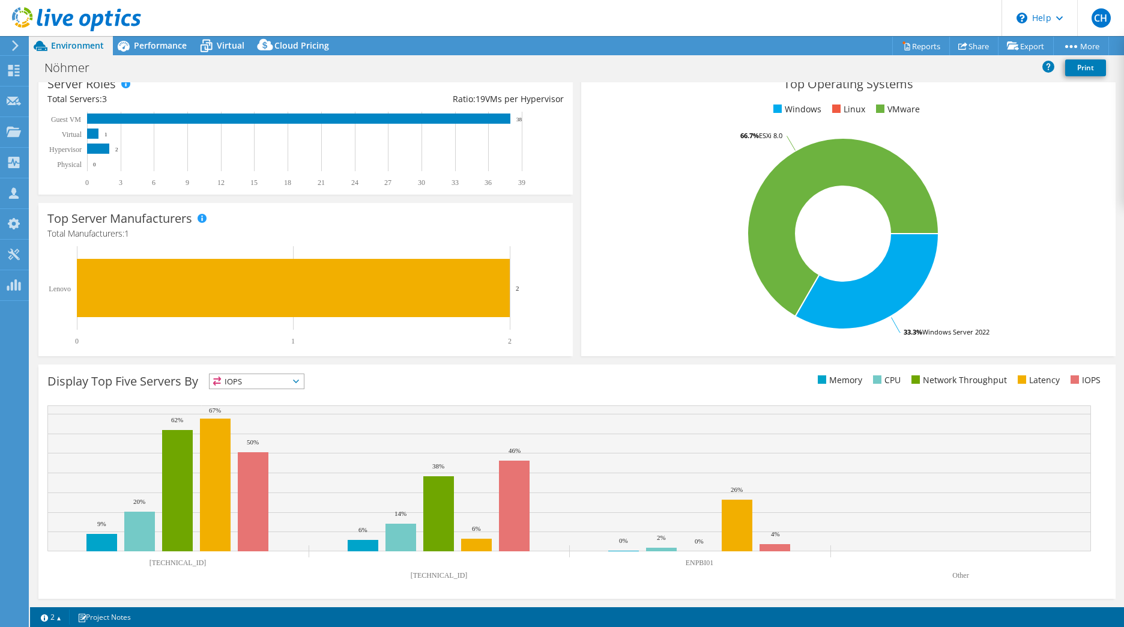
click at [17, 43] on icon at bounding box center [15, 45] width 9 height 11
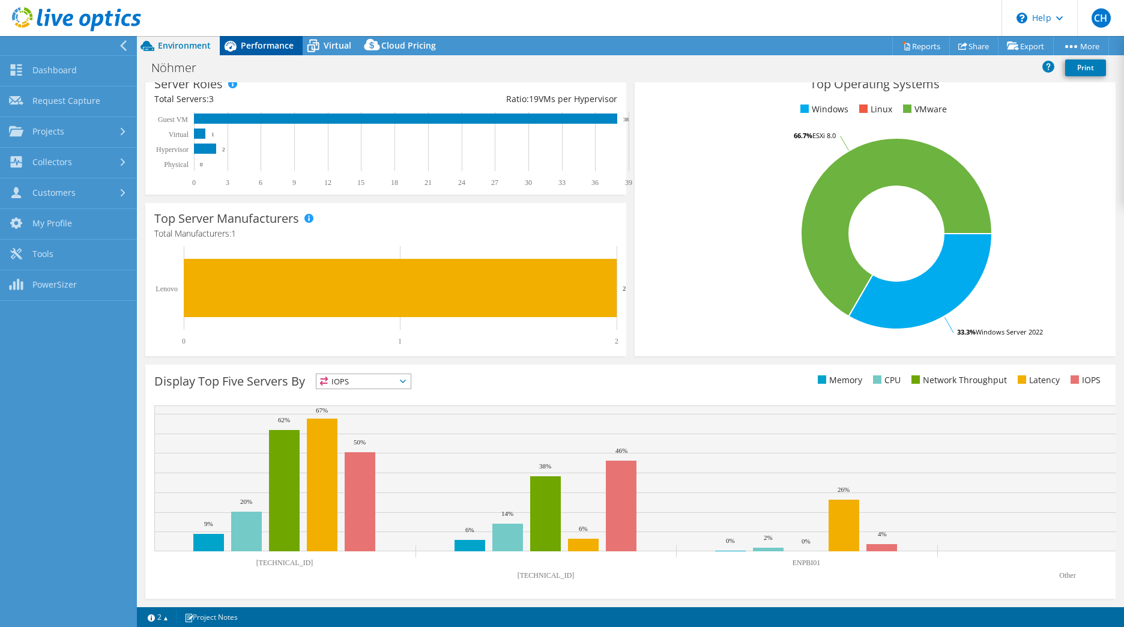
click at [266, 50] on span "Performance" at bounding box center [267, 45] width 53 height 11
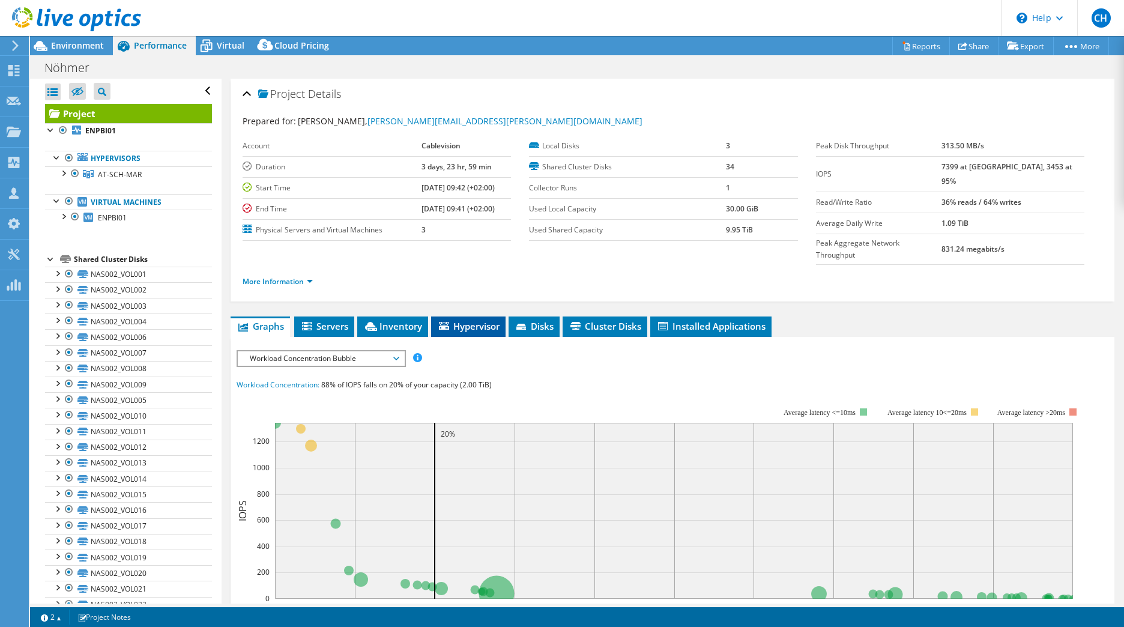
click at [476, 320] on span "Hypervisor" at bounding box center [468, 326] width 62 height 12
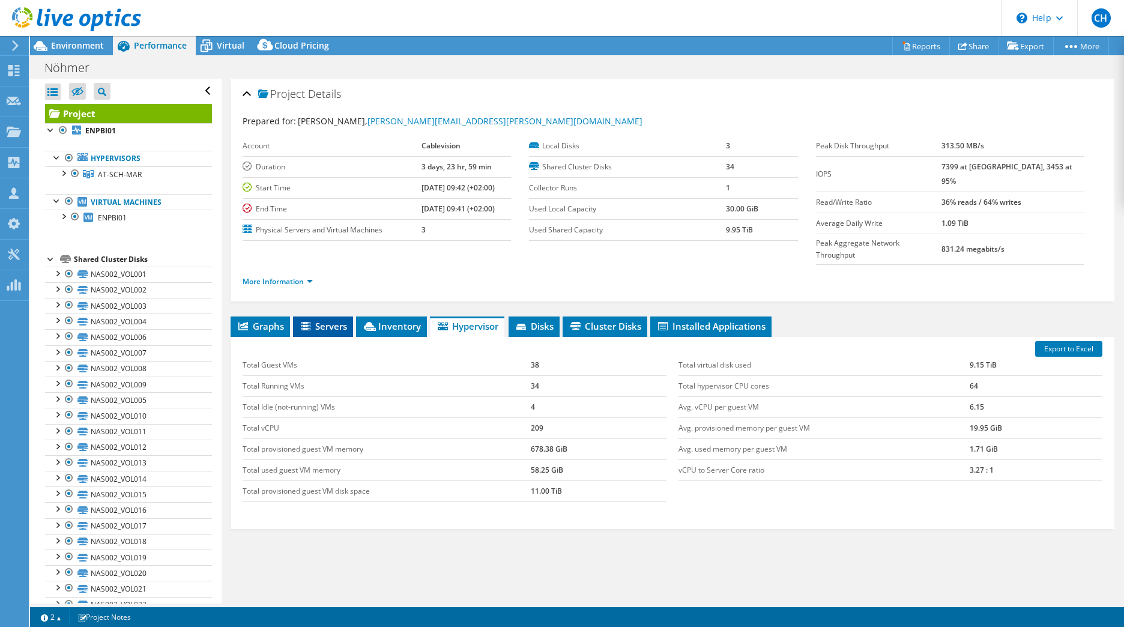
click at [324, 320] on span "Servers" at bounding box center [323, 326] width 48 height 12
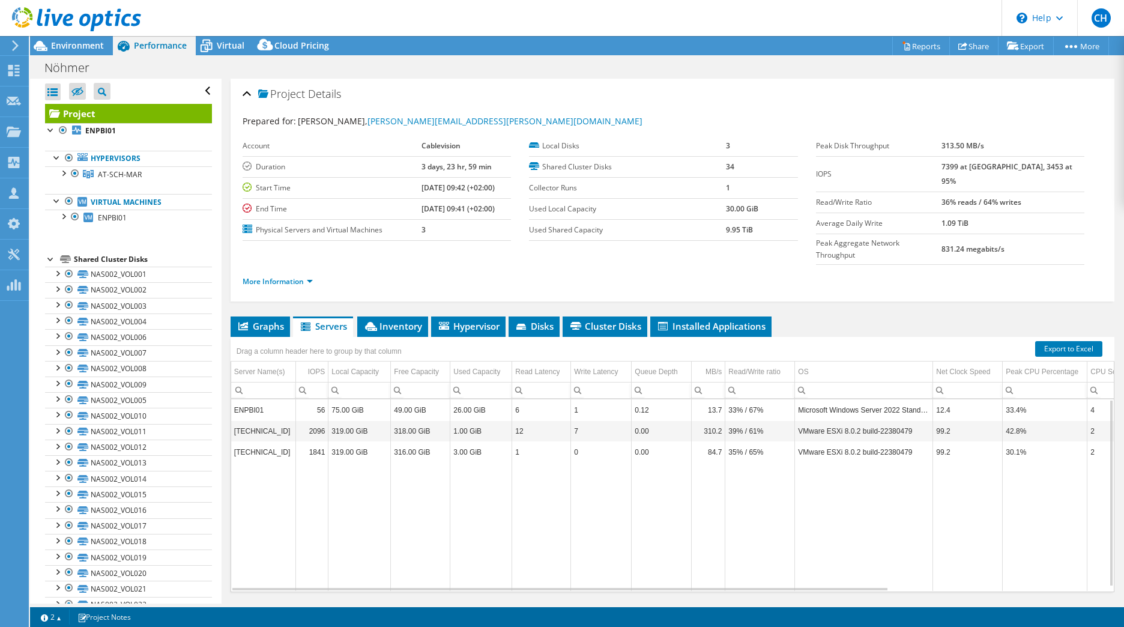
click at [281, 420] on td "192.168.95.112" at bounding box center [263, 430] width 65 height 21
click at [66, 174] on div at bounding box center [63, 172] width 12 height 12
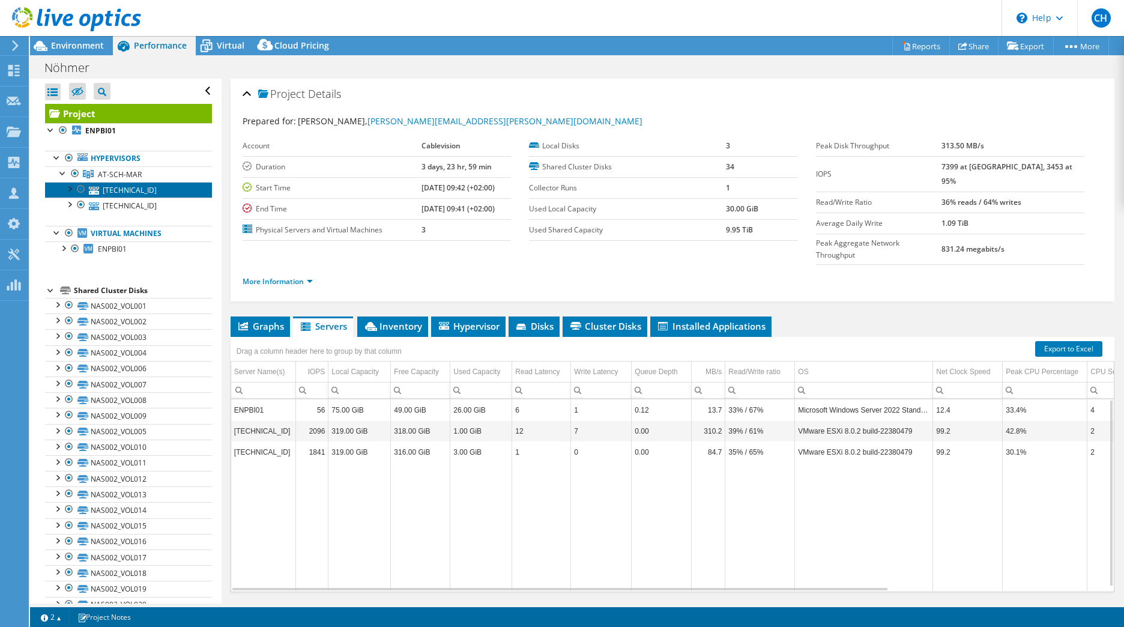
click at [88, 189] on link "192.168.95.112" at bounding box center [128, 190] width 167 height 16
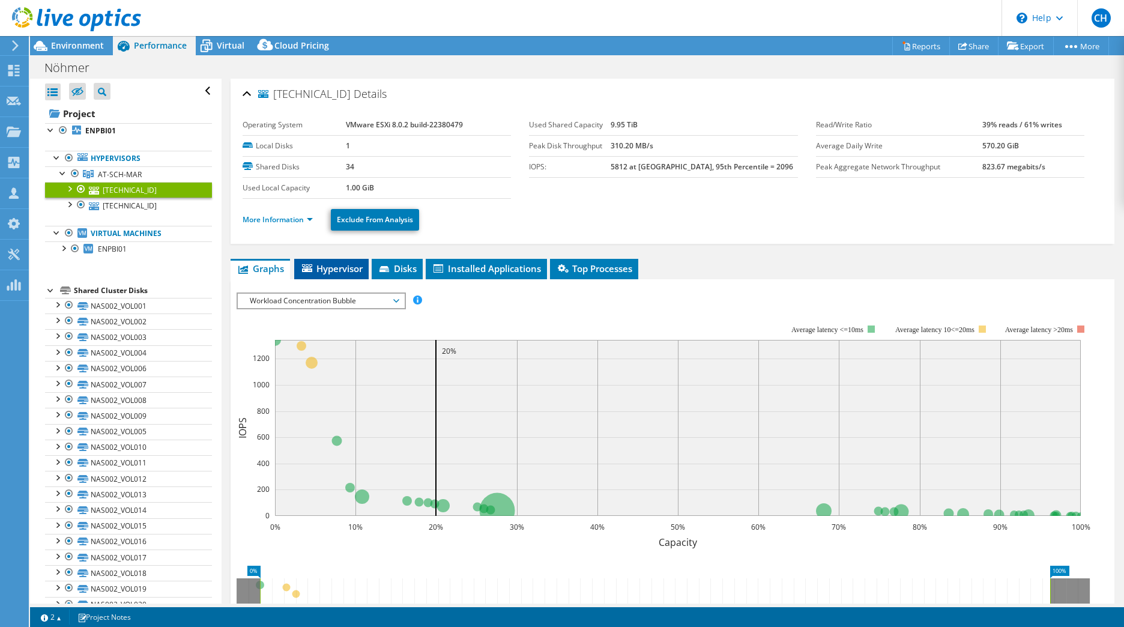
click at [345, 270] on span "Hypervisor" at bounding box center [331, 268] width 62 height 12
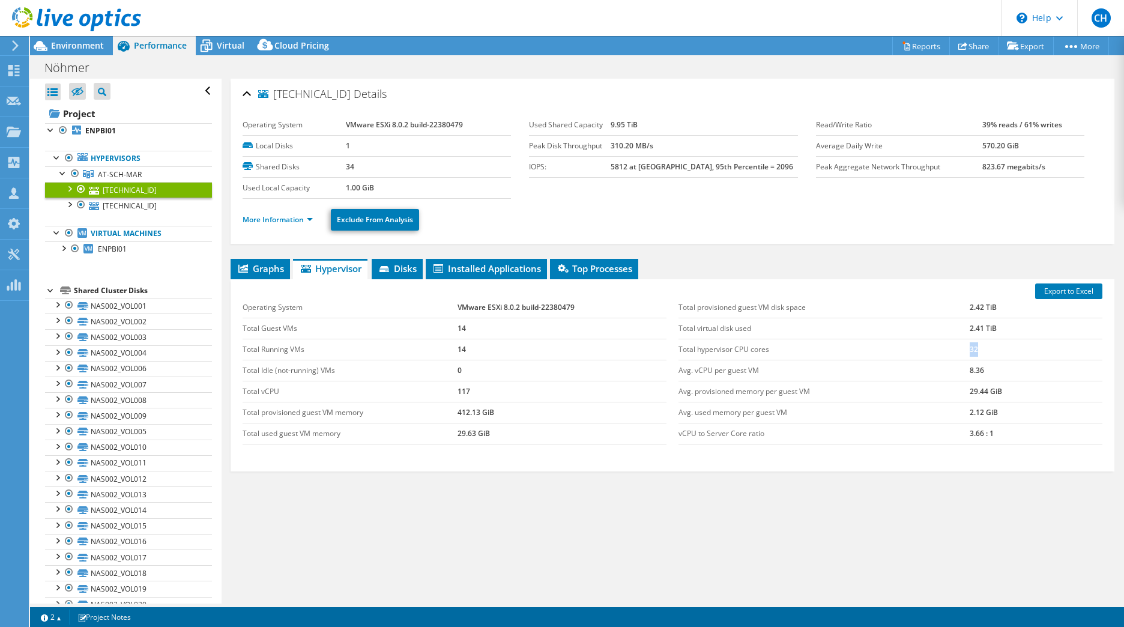
drag, startPoint x: 963, startPoint y: 348, endPoint x: 988, endPoint y: 352, distance: 25.1
click at [988, 352] on td "32" at bounding box center [1036, 349] width 133 height 21
click at [69, 192] on div at bounding box center [69, 188] width 12 height 12
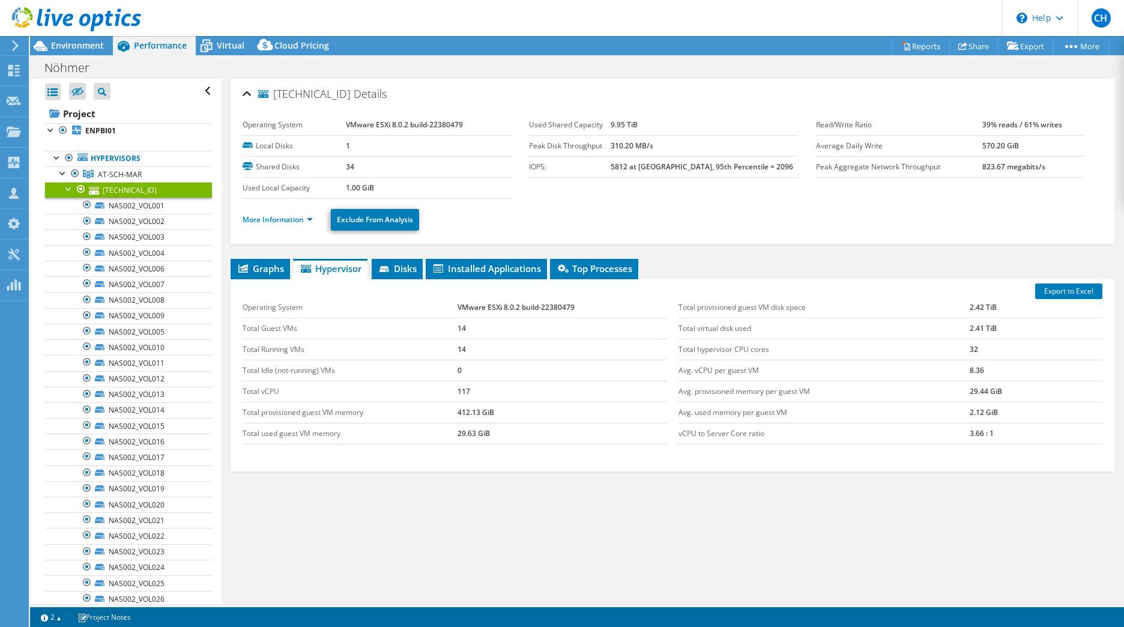
click at [67, 191] on div at bounding box center [69, 188] width 12 height 12
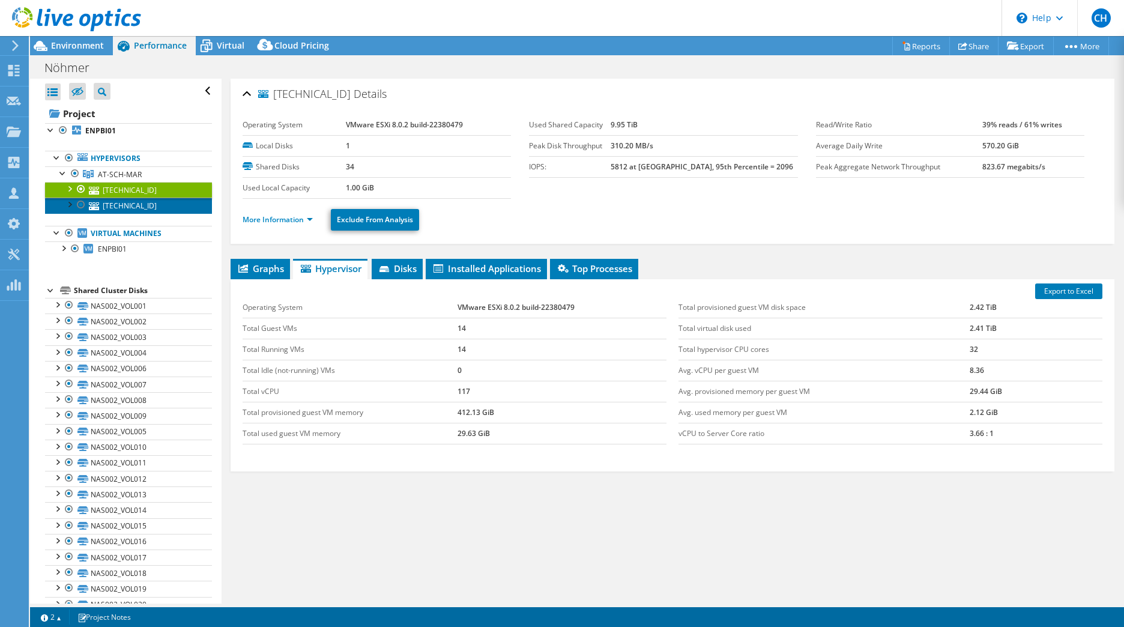
click at [93, 205] on icon at bounding box center [94, 206] width 10 height 8
